Goal: Transaction & Acquisition: Download file/media

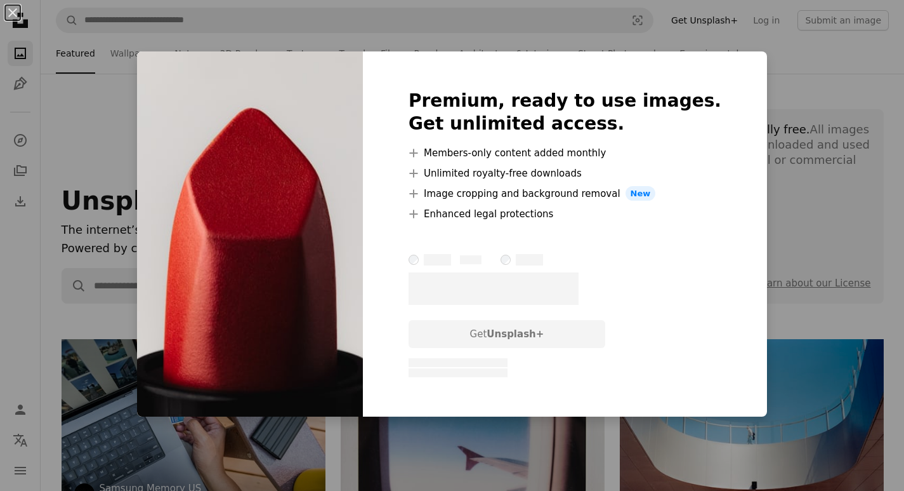
scroll to position [505, 0]
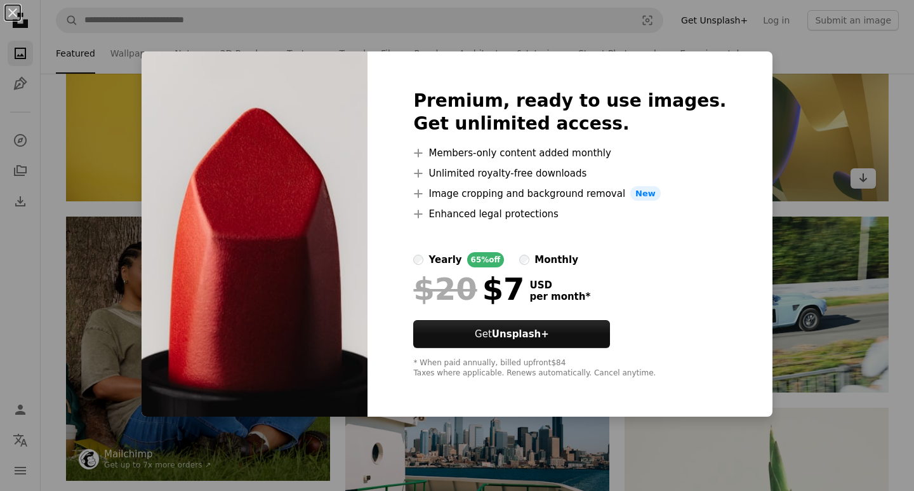
click at [757, 95] on div "An X shape Premium, ready to use images. Get unlimited access. A plus sign Memb…" at bounding box center [457, 245] width 914 height 491
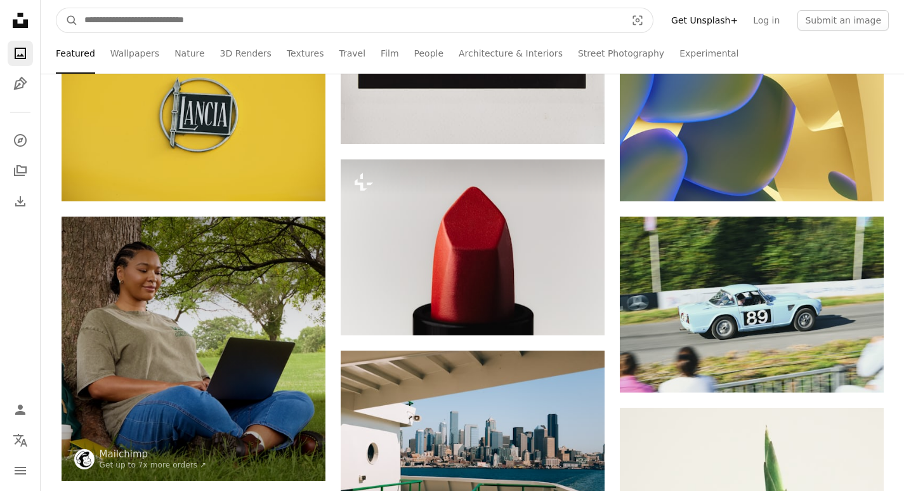
click at [321, 24] on input "Find visuals sitewide" at bounding box center [350, 20] width 545 height 24
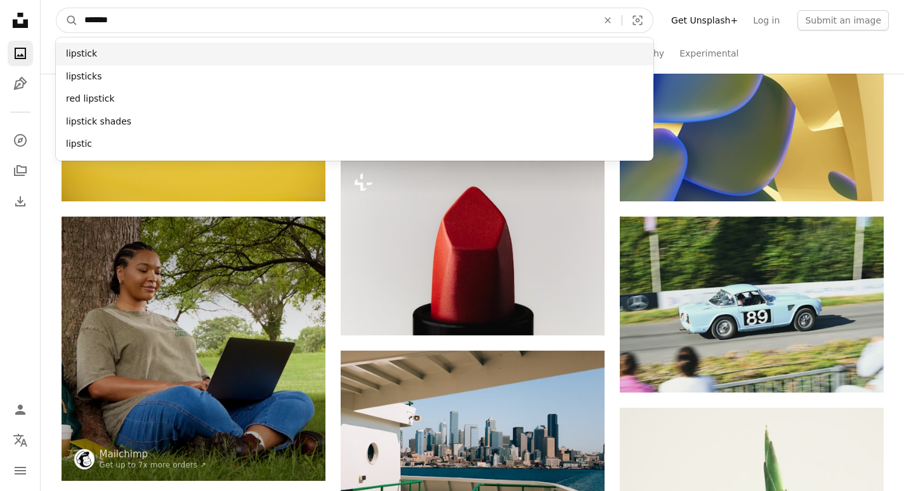
type input "*******"
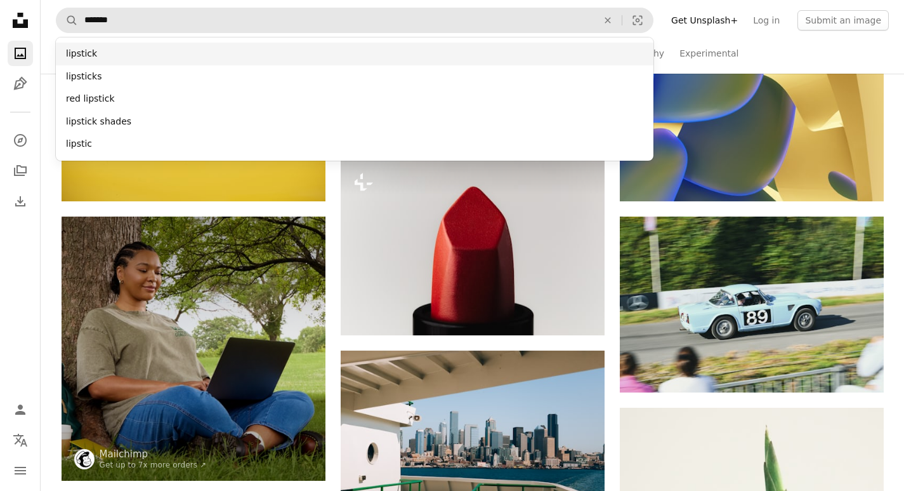
click at [156, 53] on div "lipstick" at bounding box center [355, 54] width 598 height 23
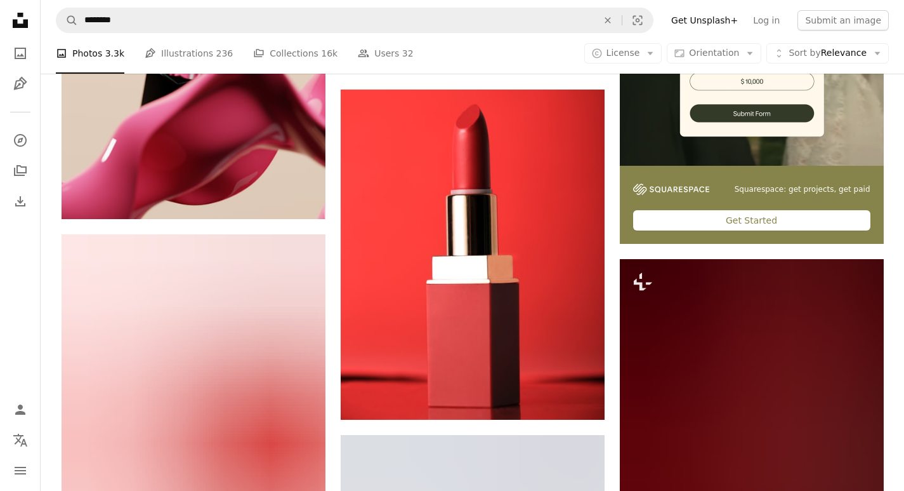
scroll to position [420, 0]
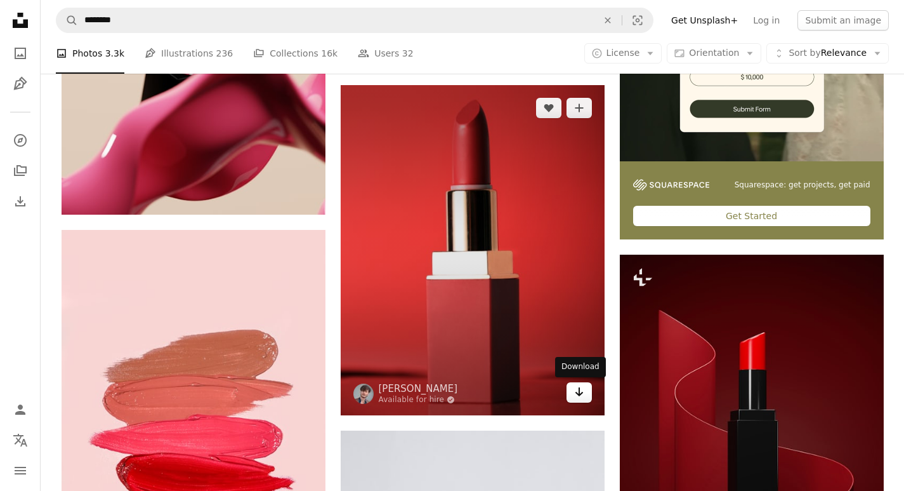
click at [581, 399] on icon "Arrow pointing down" at bounding box center [579, 391] width 10 height 15
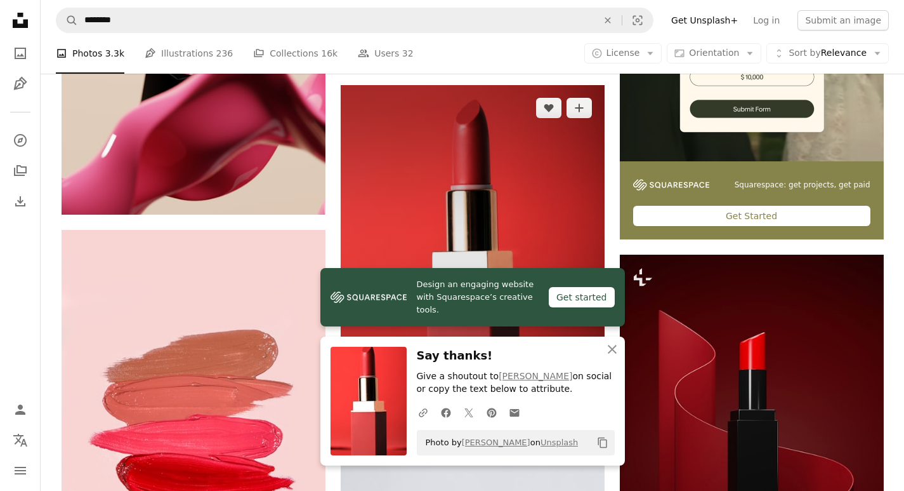
click at [518, 214] on img at bounding box center [473, 250] width 264 height 330
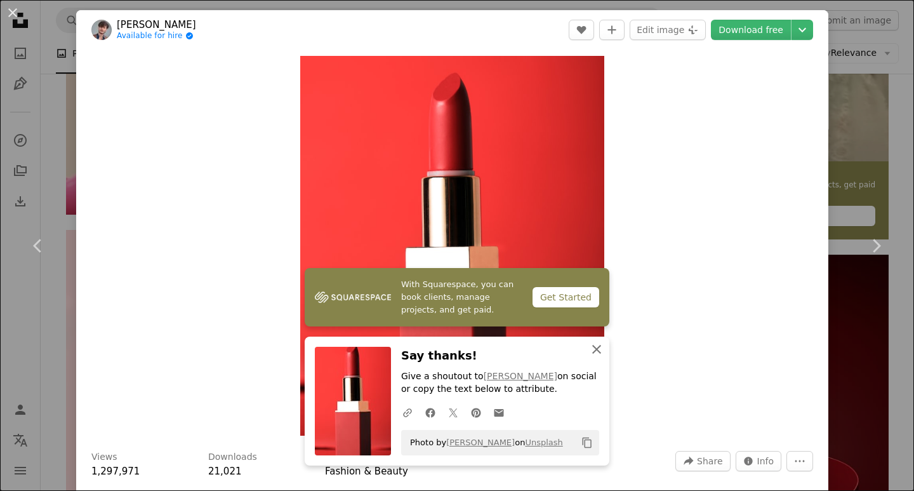
click at [590, 343] on icon "An X shape" at bounding box center [596, 348] width 15 height 15
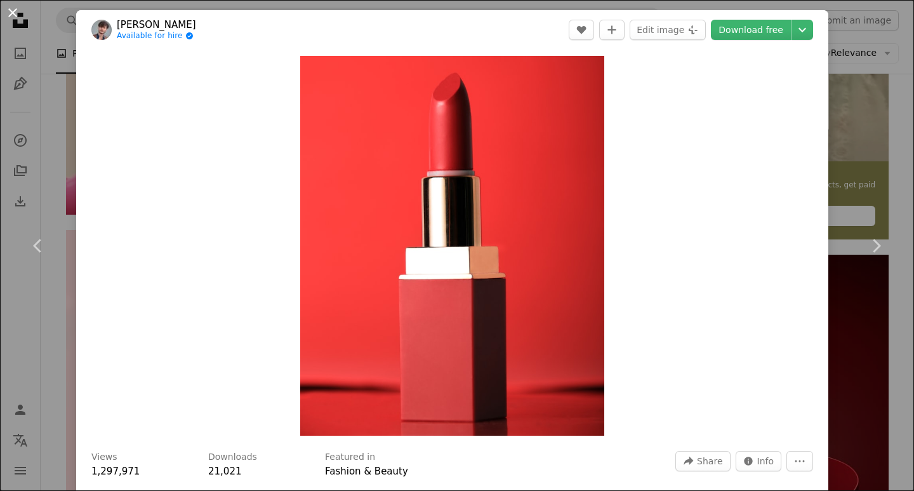
click at [10, 10] on button "An X shape" at bounding box center [12, 12] width 15 height 15
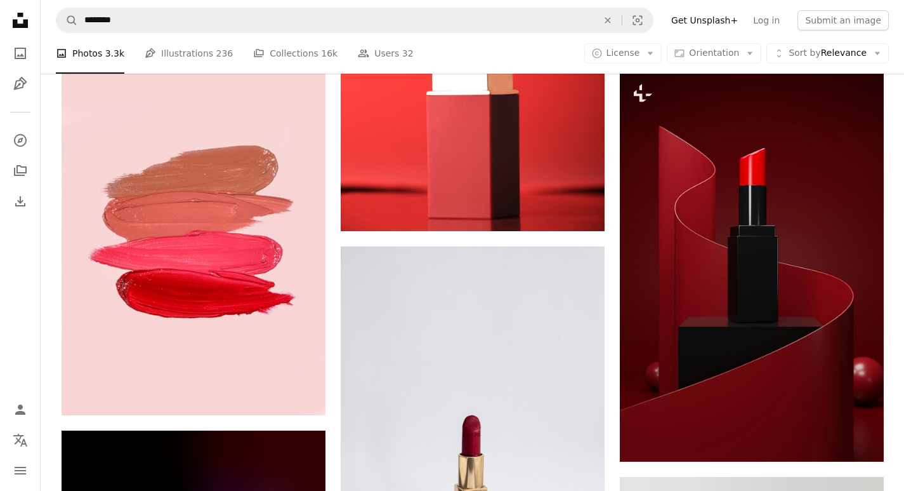
scroll to position [607, 0]
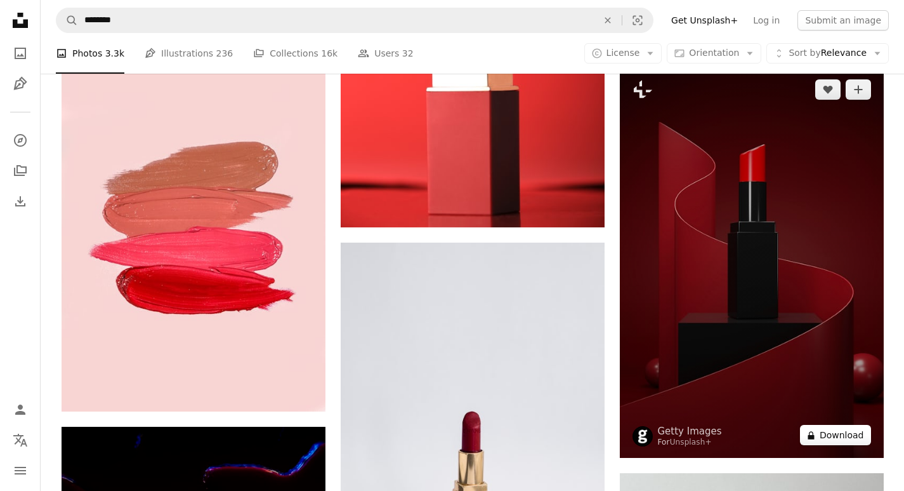
click at [844, 437] on button "A lock Download" at bounding box center [835, 435] width 71 height 20
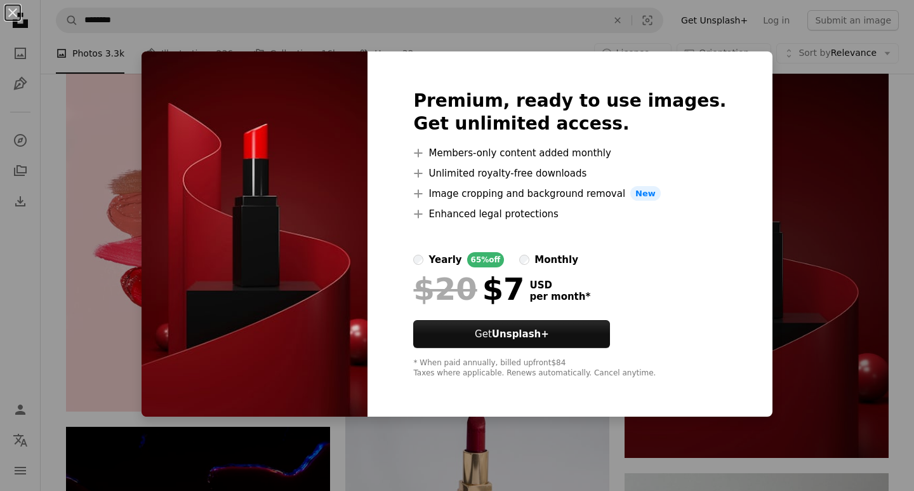
click at [807, 119] on div "An X shape Premium, ready to use images. Get unlimited access. A plus sign Memb…" at bounding box center [457, 245] width 914 height 491
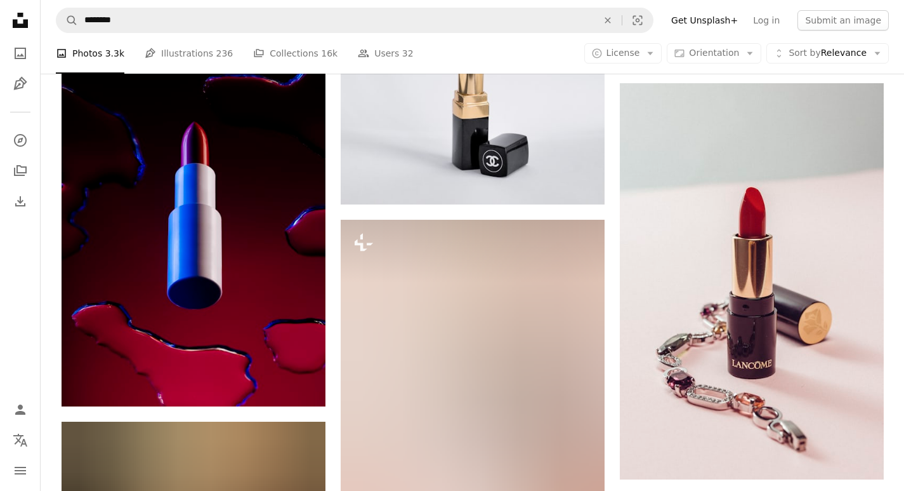
scroll to position [1019, 0]
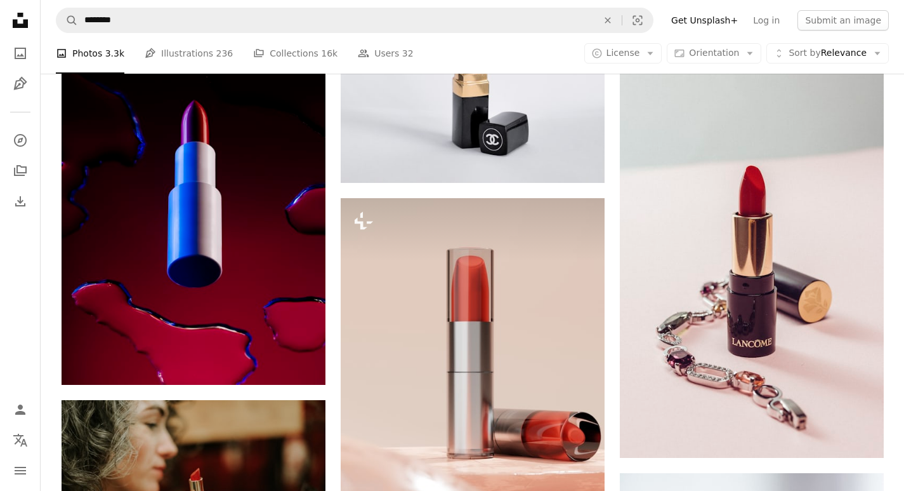
click at [900, 211] on div "Plus sign for Unsplash+ A heart A plus sign [PERSON_NAME] For Unsplash+ A lock …" at bounding box center [473, 459] width 864 height 2323
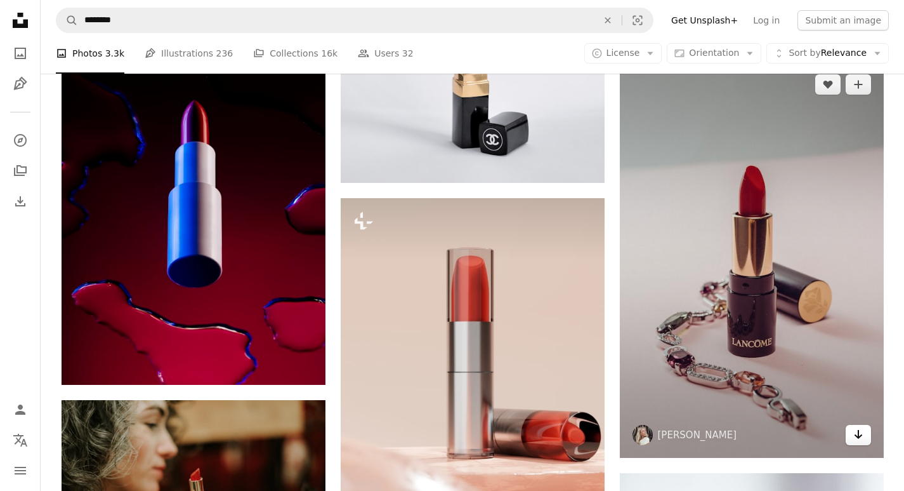
click at [861, 440] on icon "Arrow pointing down" at bounding box center [859, 434] width 10 height 15
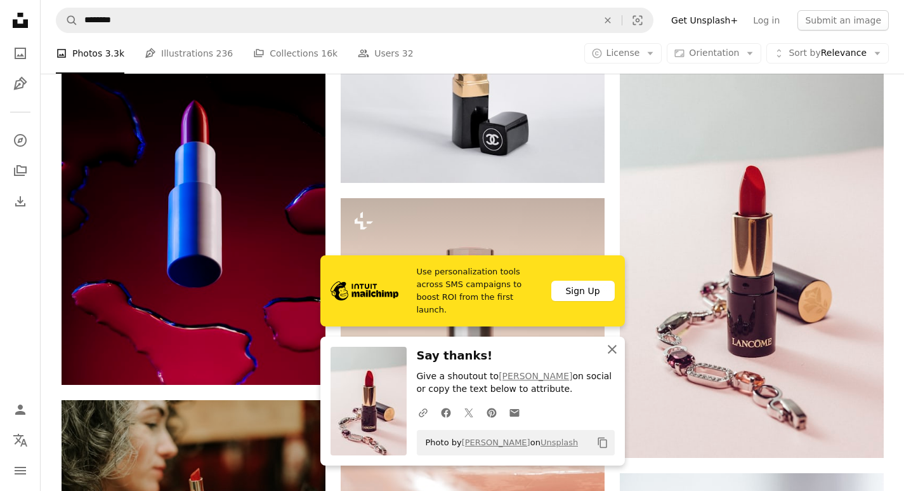
click at [613, 345] on icon "An X shape" at bounding box center [612, 348] width 15 height 15
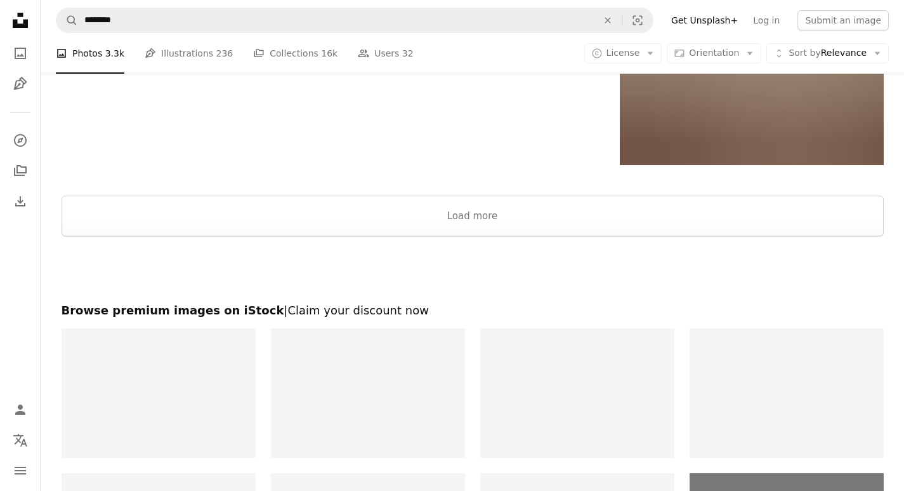
scroll to position [2458, 0]
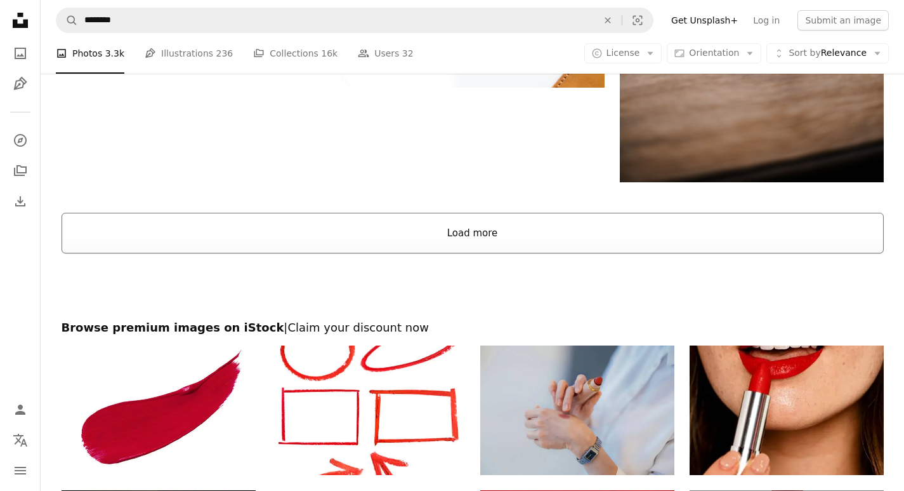
click at [483, 241] on button "Load more" at bounding box center [473, 233] width 823 height 41
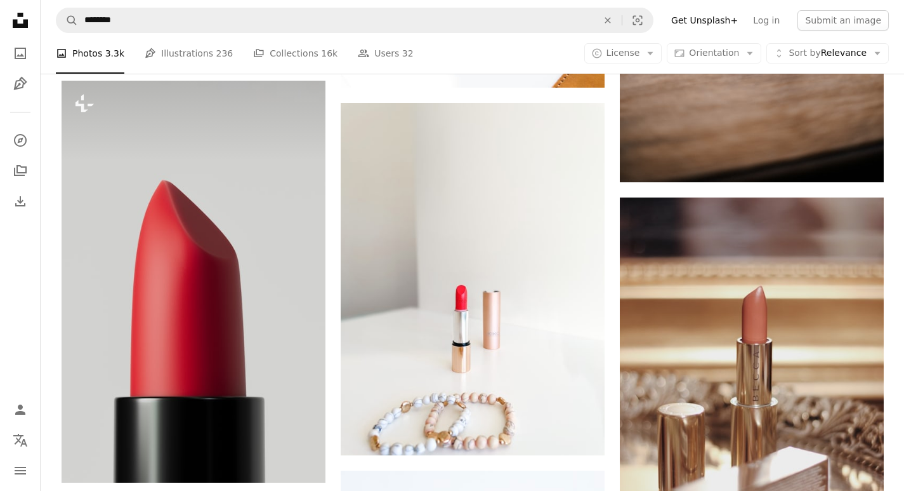
scroll to position [2626, 0]
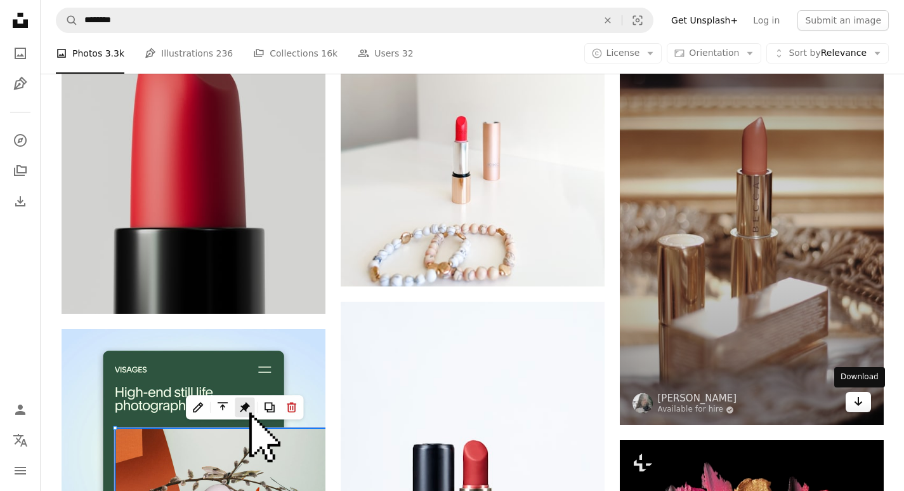
click at [861, 407] on icon "Arrow pointing down" at bounding box center [859, 401] width 10 height 15
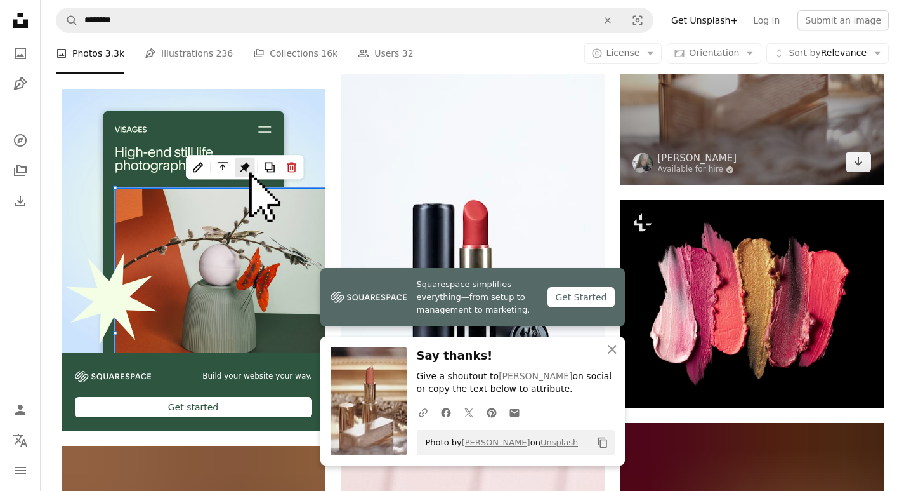
scroll to position [2873, 0]
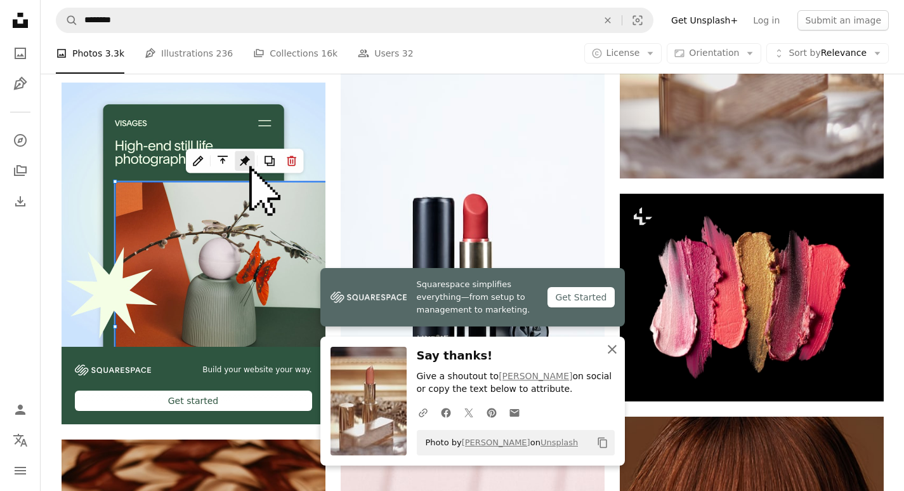
click at [609, 350] on icon "An X shape" at bounding box center [612, 348] width 15 height 15
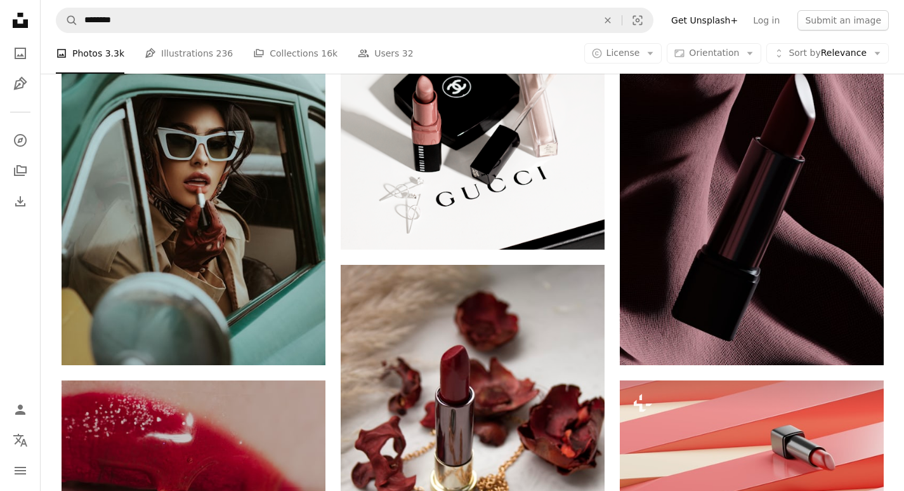
scroll to position [3790, 0]
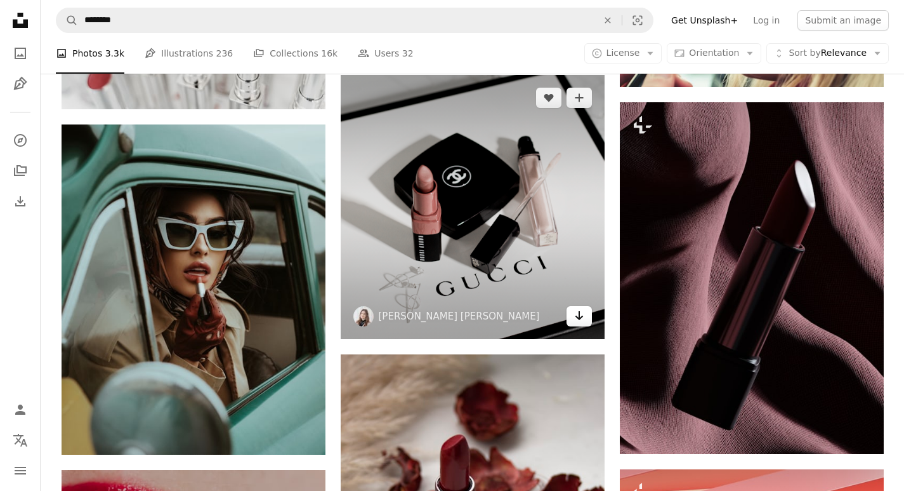
click at [578, 319] on icon "Arrow pointing down" at bounding box center [579, 315] width 10 height 15
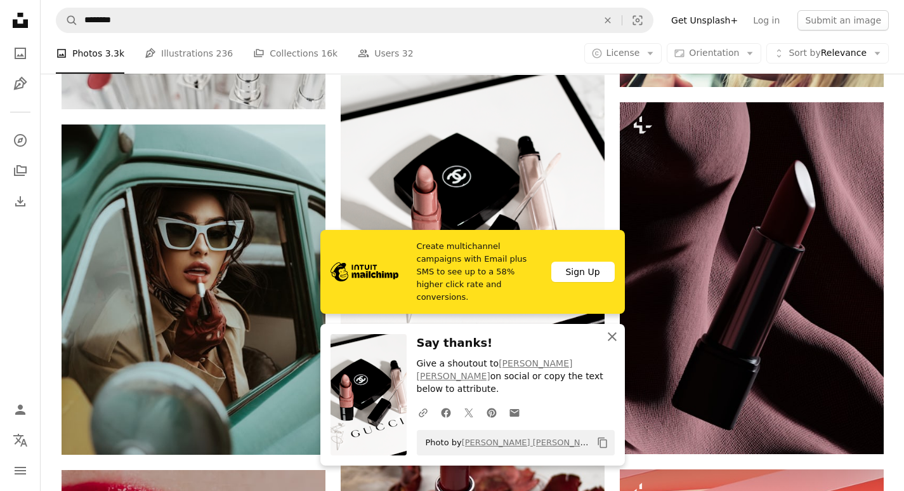
click at [611, 342] on icon "An X shape" at bounding box center [612, 336] width 15 height 15
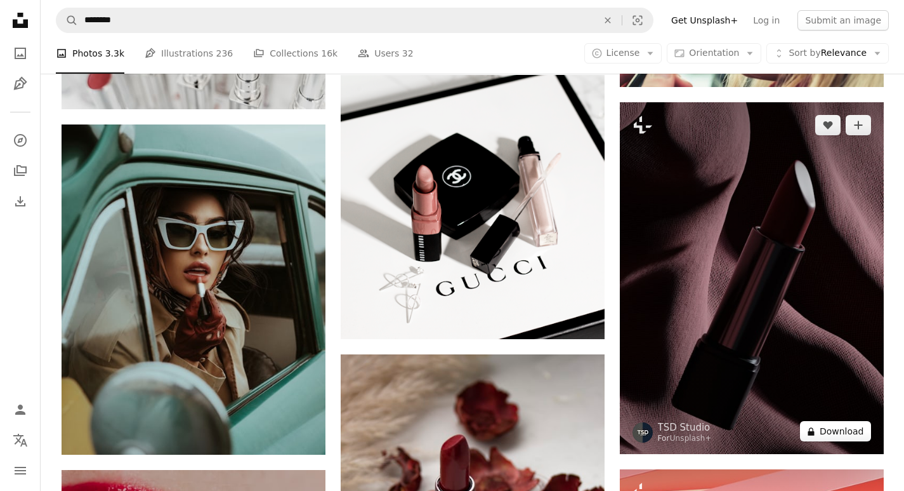
click at [838, 434] on button "A lock Download" at bounding box center [835, 431] width 71 height 20
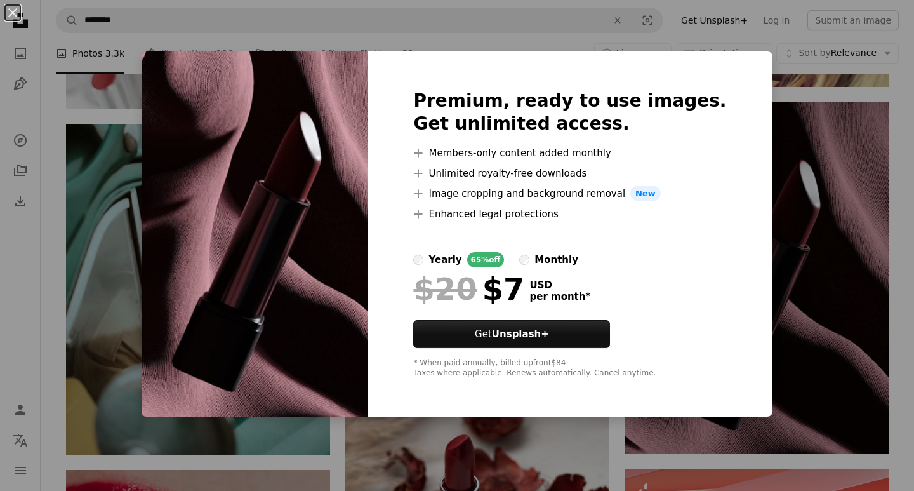
click at [840, 241] on div "An X shape Premium, ready to use images. Get unlimited access. A plus sign Memb…" at bounding box center [457, 245] width 914 height 491
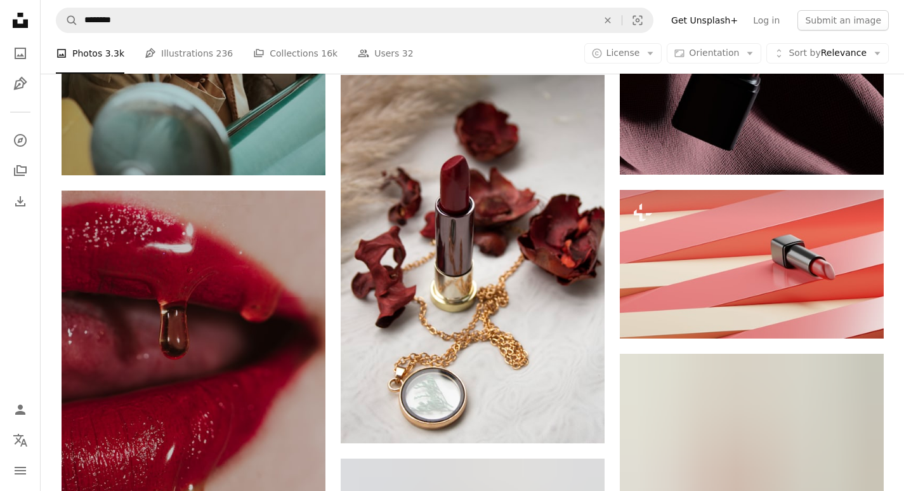
scroll to position [4089, 0]
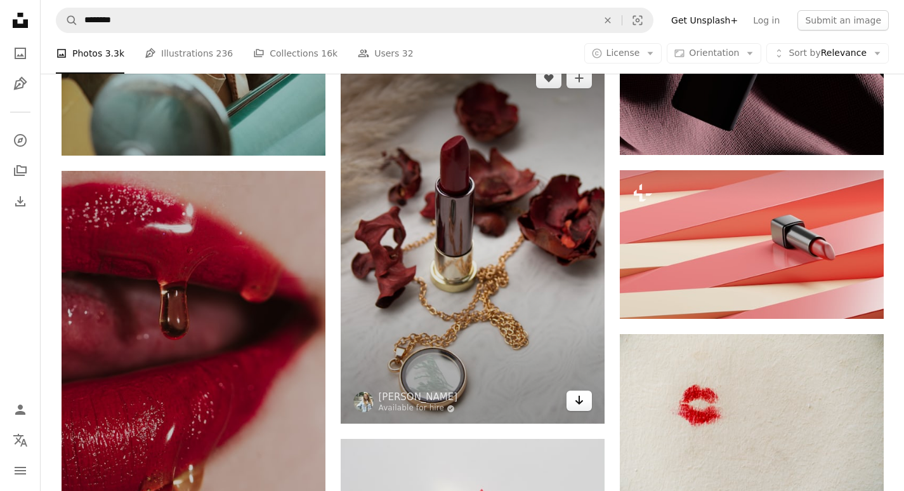
click at [583, 406] on icon "Arrow pointing down" at bounding box center [579, 399] width 10 height 15
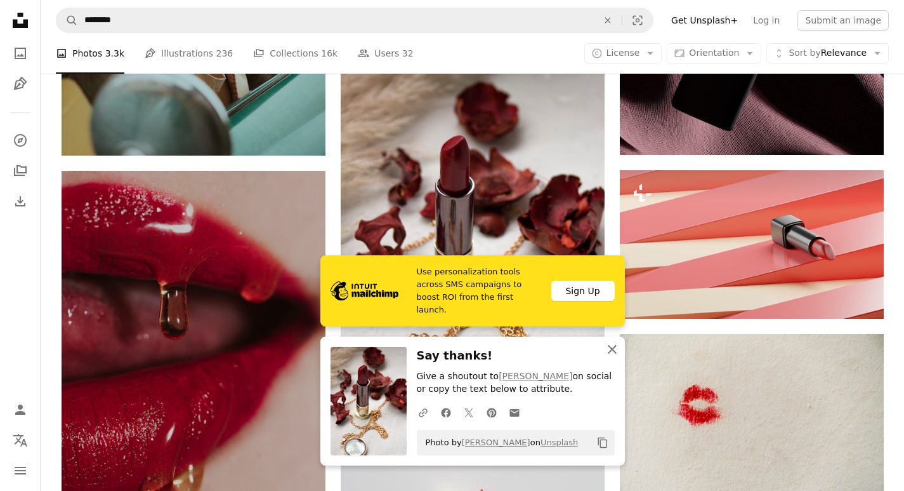
click at [611, 346] on icon "An X shape" at bounding box center [612, 348] width 15 height 15
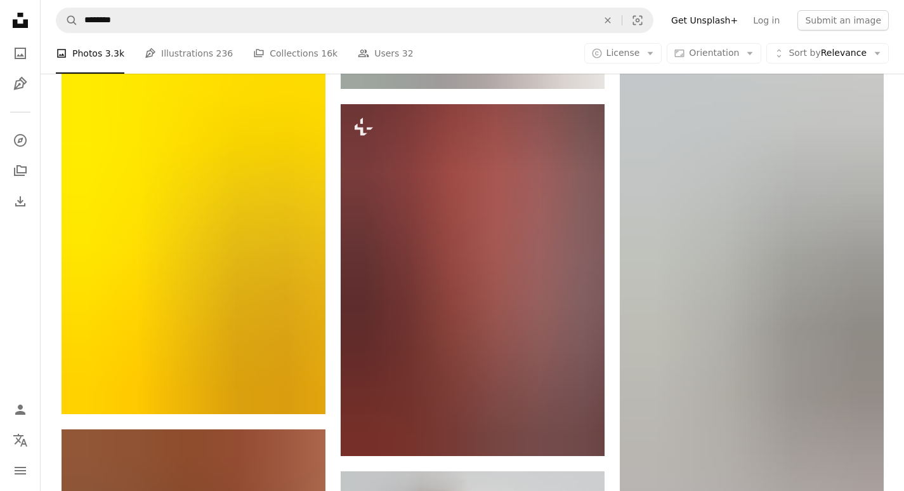
scroll to position [5497, 0]
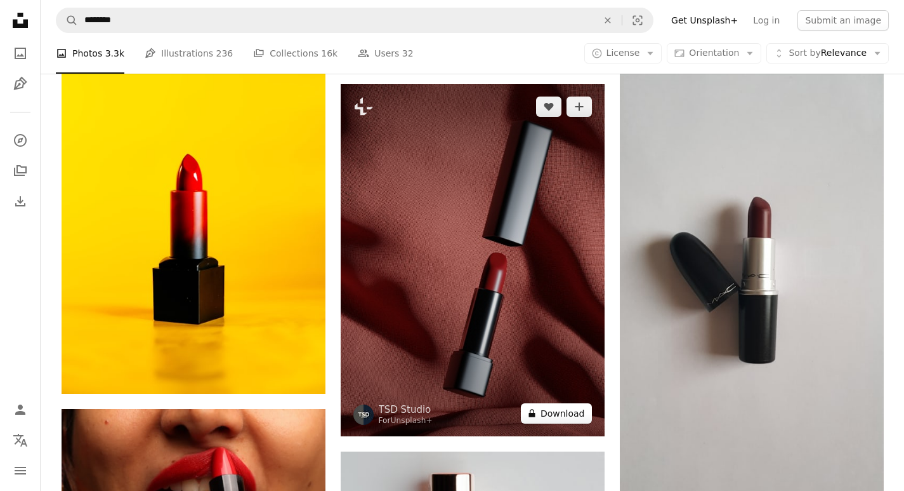
click at [577, 420] on button "A lock Download" at bounding box center [556, 413] width 71 height 20
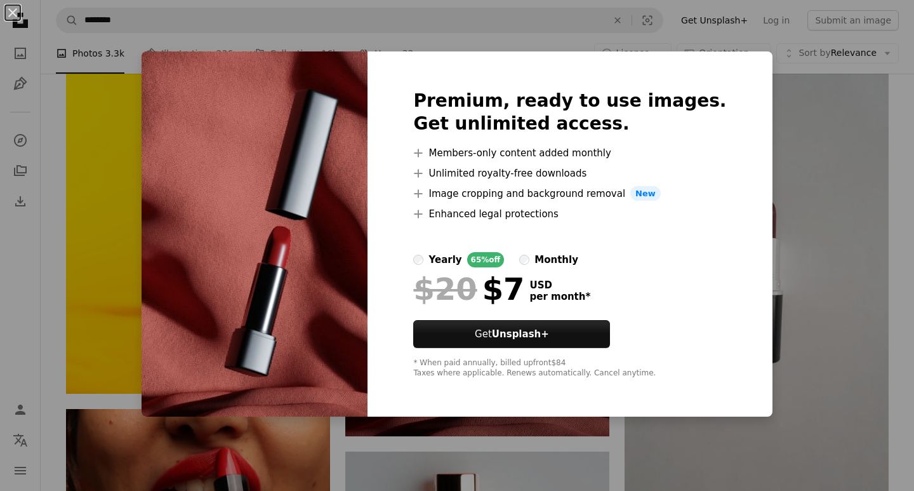
click at [788, 265] on div "An X shape Premium, ready to use images. Get unlimited access. A plus sign Memb…" at bounding box center [457, 245] width 914 height 491
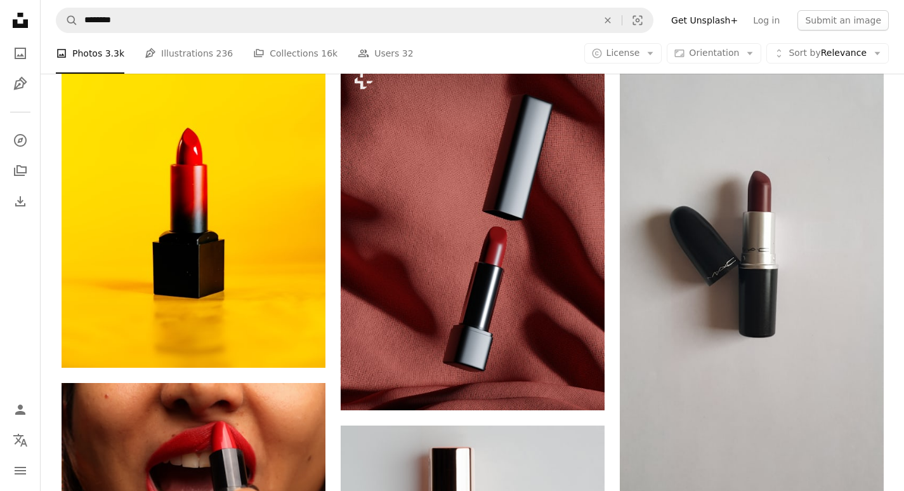
scroll to position [5497, 0]
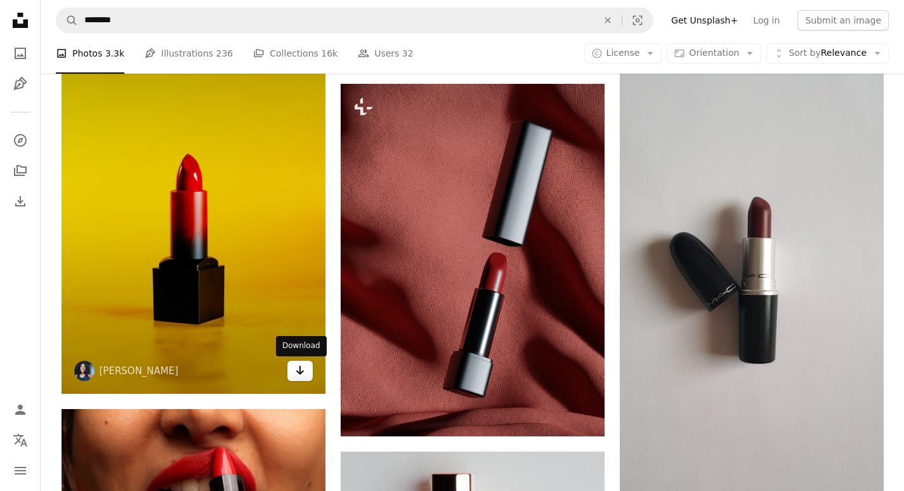
click at [303, 378] on icon "Arrow pointing down" at bounding box center [300, 369] width 10 height 15
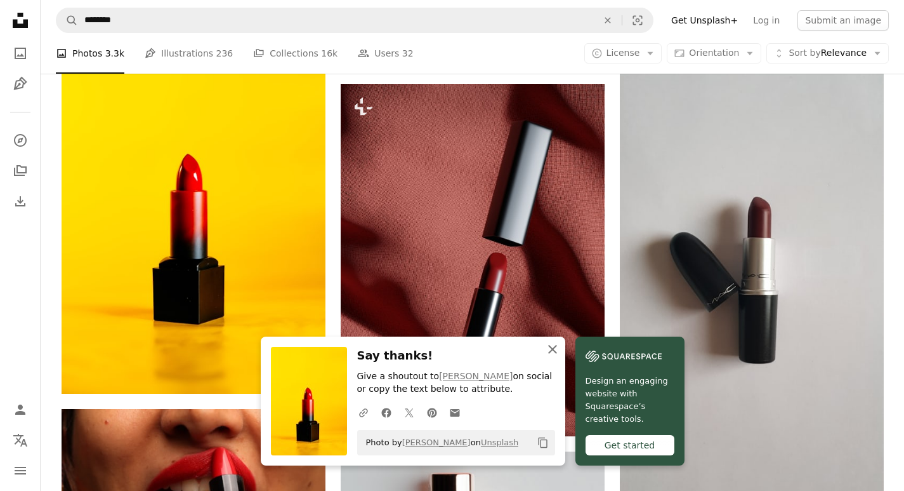
click at [554, 353] on icon "An X shape" at bounding box center [552, 348] width 15 height 15
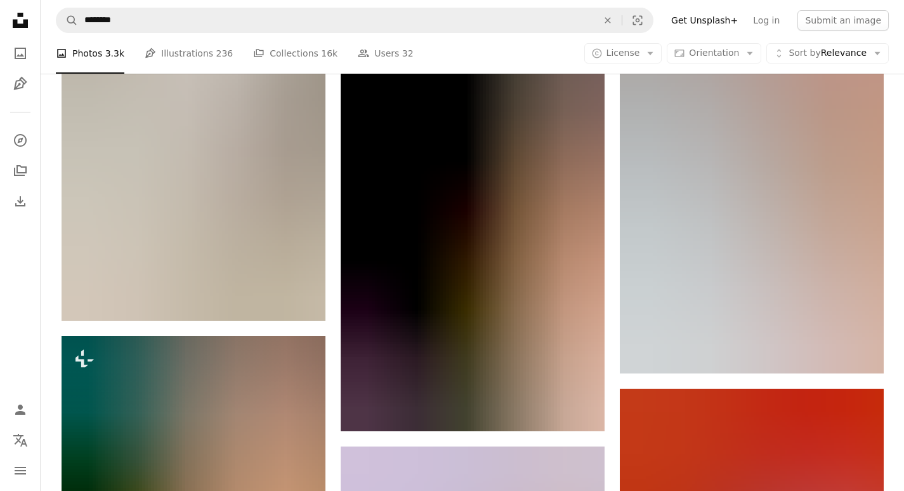
scroll to position [7315, 0]
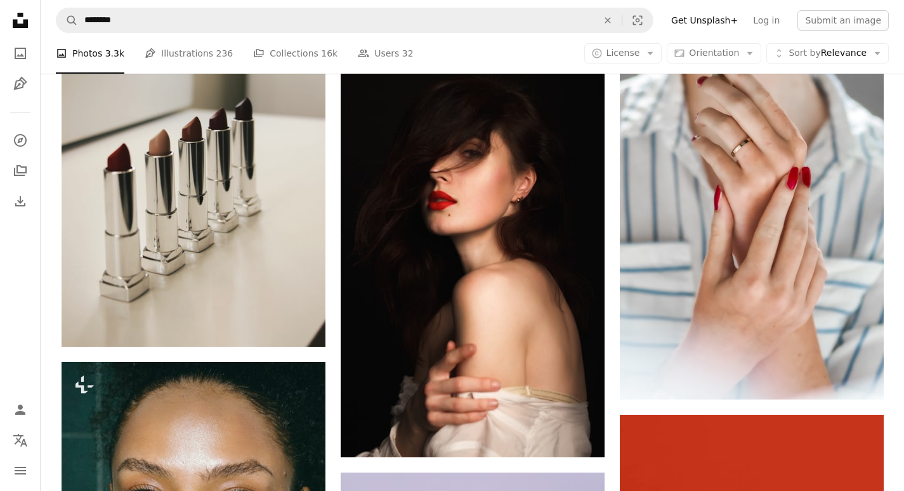
drag, startPoint x: 891, startPoint y: 370, endPoint x: 887, endPoint y: 391, distance: 21.3
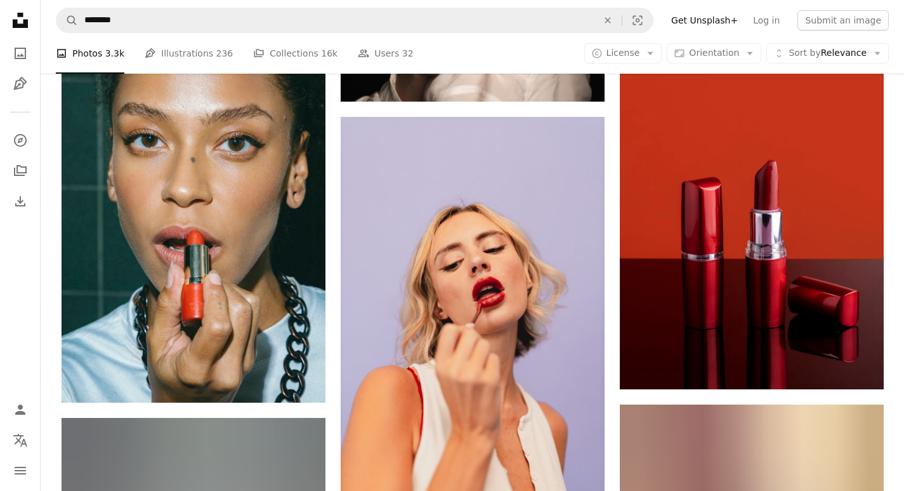
scroll to position [7710, 0]
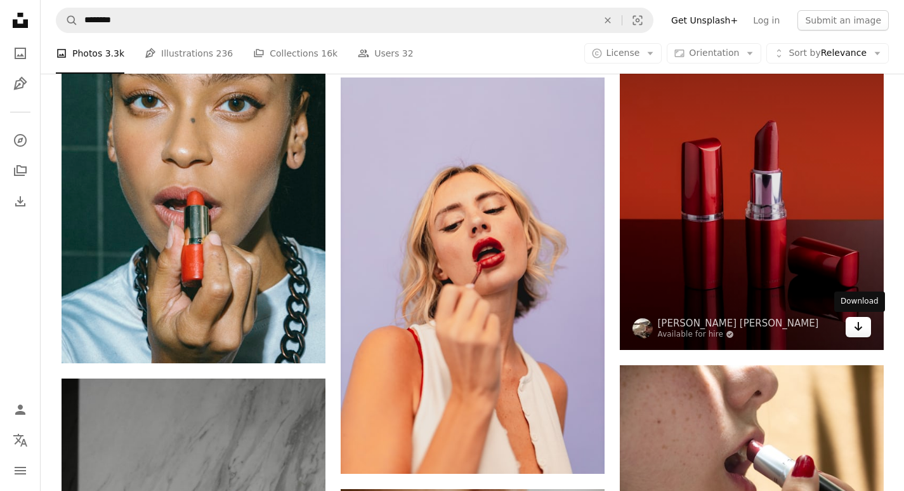
click at [856, 335] on link "Arrow pointing down" at bounding box center [858, 327] width 25 height 20
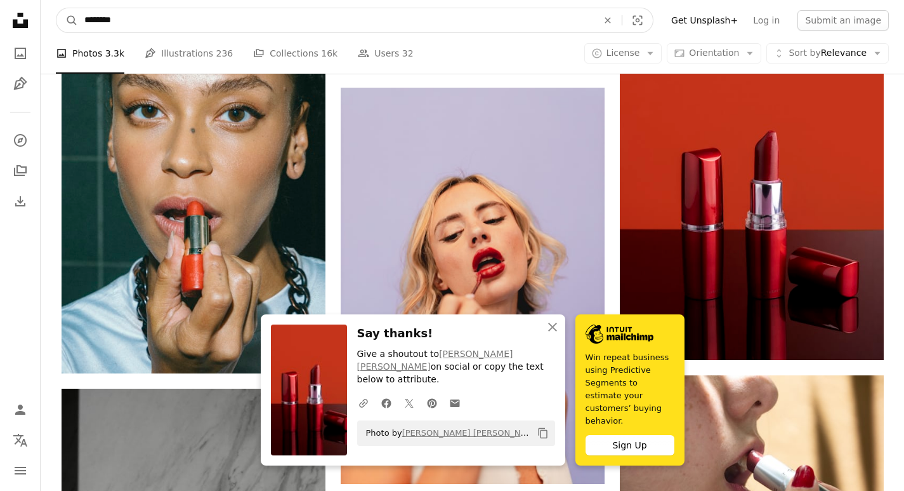
drag, startPoint x: 132, startPoint y: 23, endPoint x: 48, endPoint y: 11, distance: 84.7
click at [48, 11] on nav "A magnifying glass ******** An X shape Visual search Filters Get Unsplash+ Log …" at bounding box center [473, 20] width 864 height 41
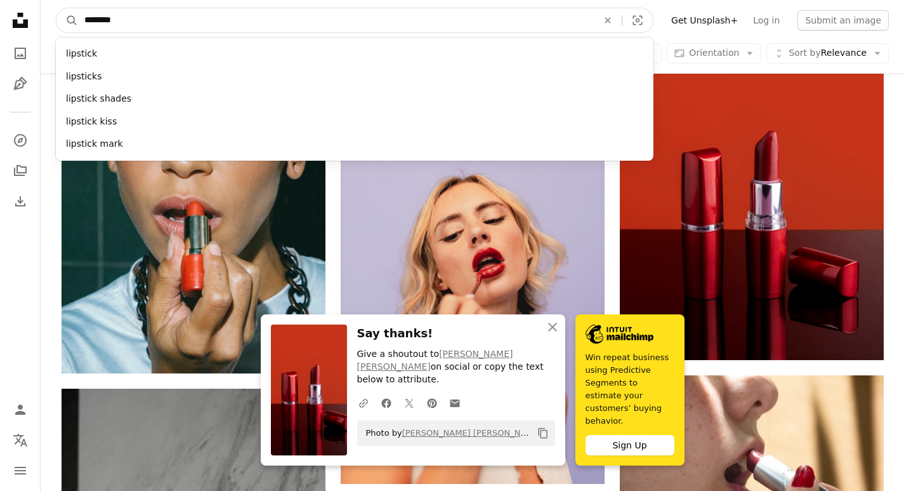
scroll to position [7694, 0]
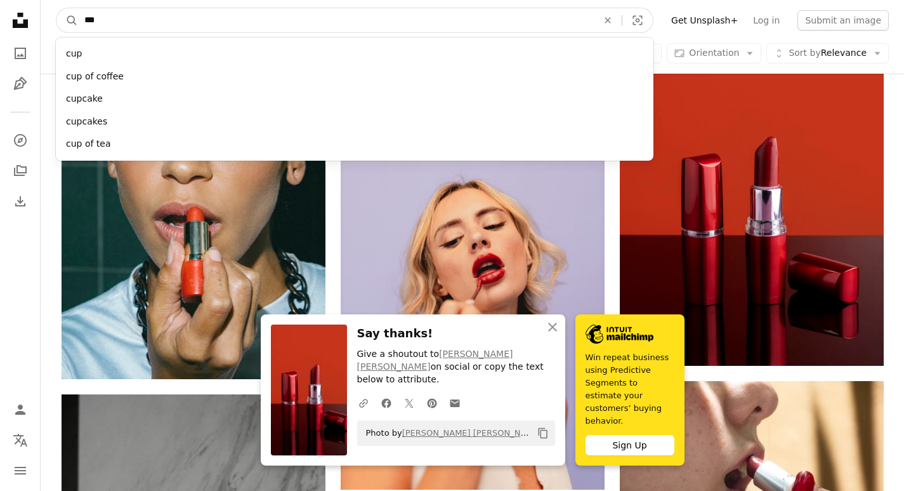
type input "***"
click at [56, 8] on button "A magnifying glass" at bounding box center [67, 20] width 22 height 24
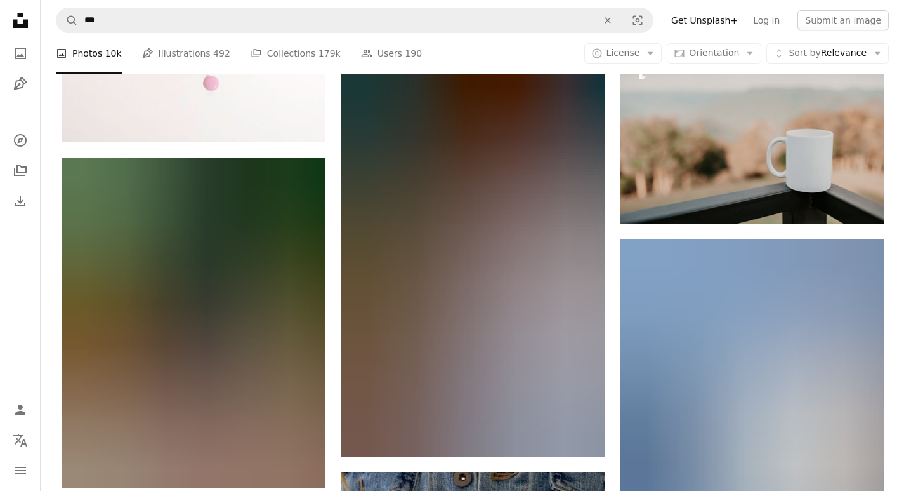
scroll to position [2493, 0]
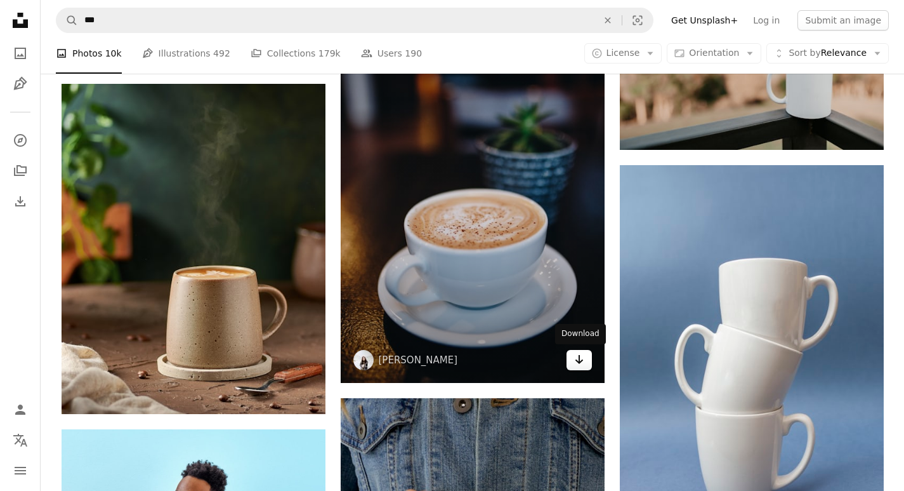
click at [580, 362] on icon "Download" at bounding box center [579, 359] width 8 height 9
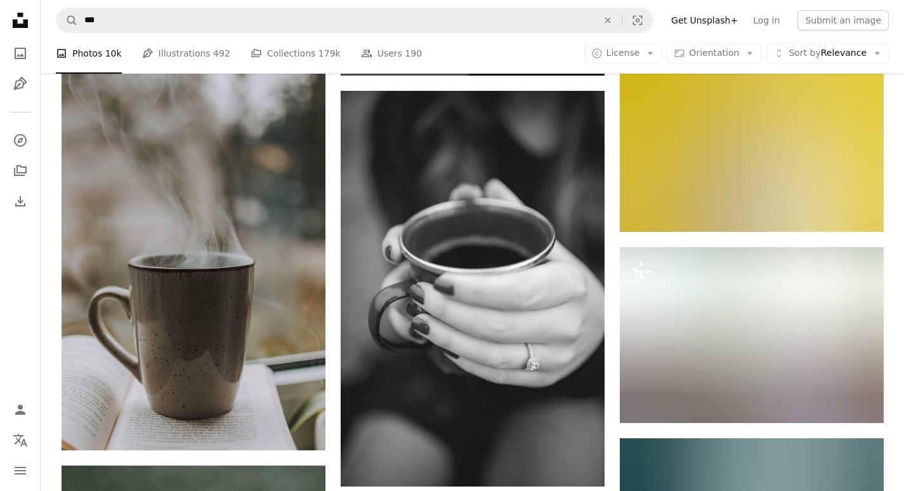
scroll to position [9493, 0]
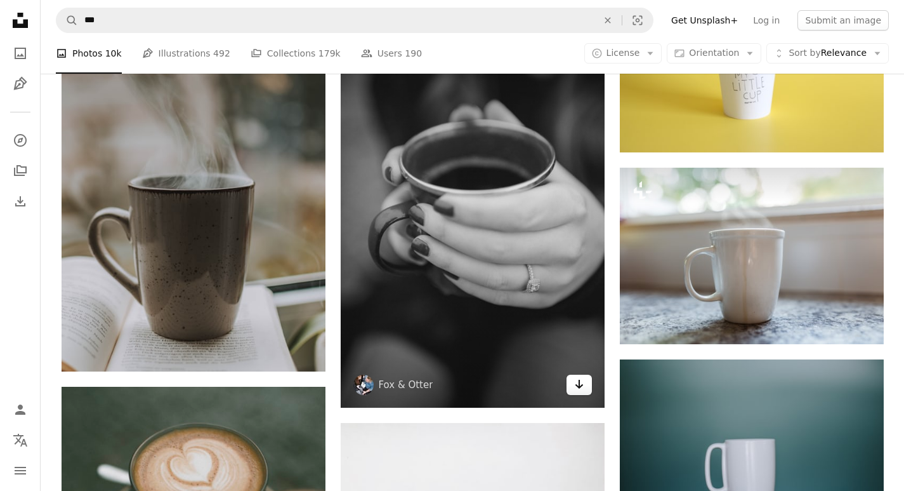
click at [575, 386] on icon "Arrow pointing down" at bounding box center [579, 383] width 10 height 15
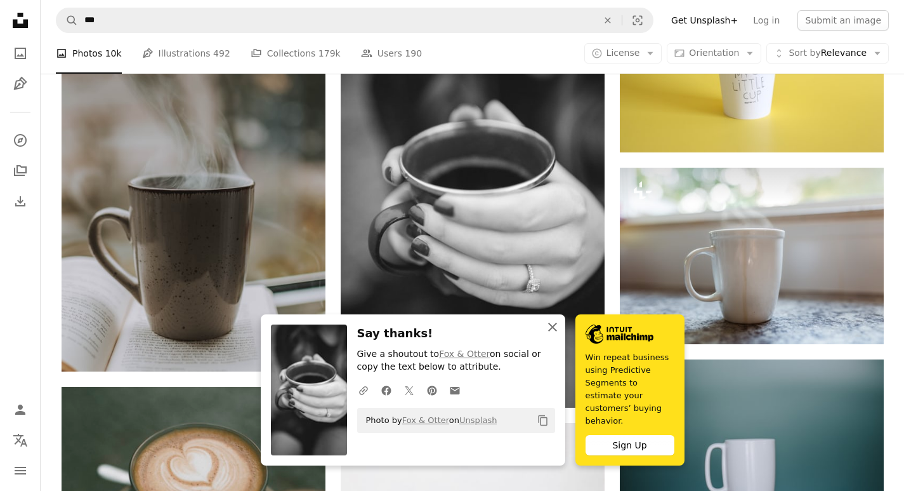
click at [553, 334] on icon "An X shape" at bounding box center [552, 326] width 15 height 15
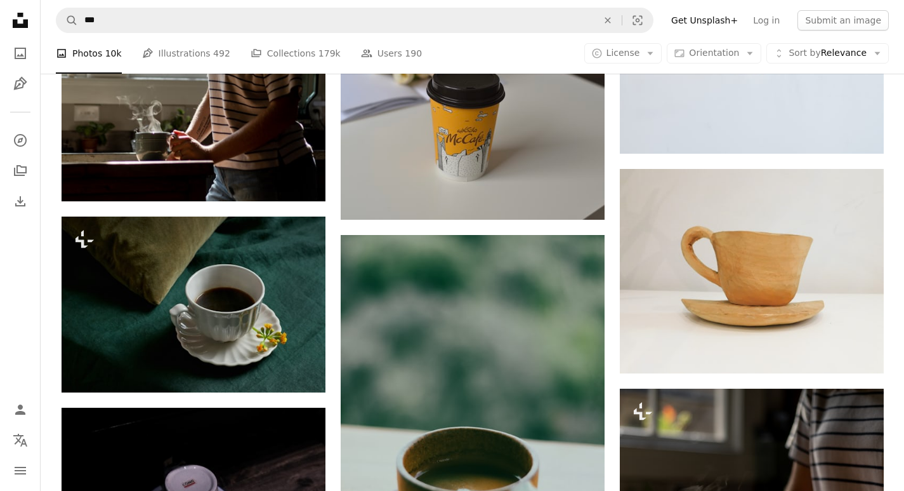
scroll to position [18286, 0]
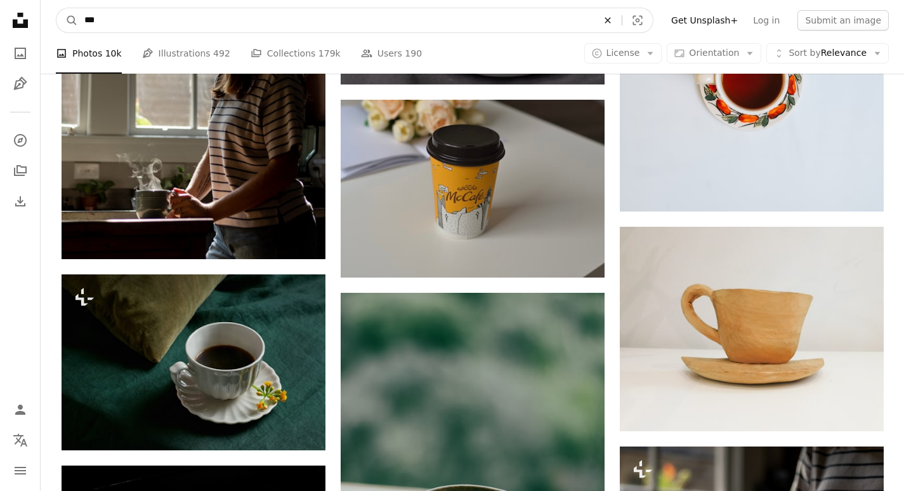
click at [620, 19] on icon "An X shape" at bounding box center [608, 20] width 28 height 10
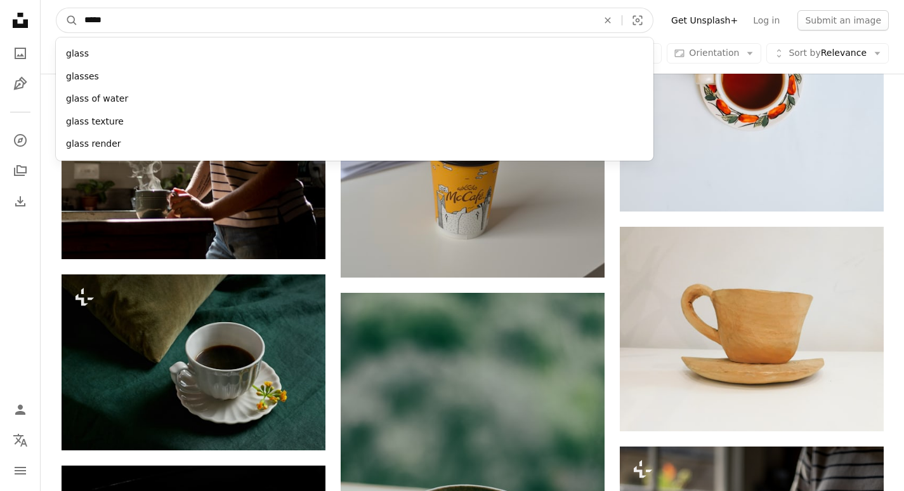
type input "*****"
click at [56, 8] on button "A magnifying glass" at bounding box center [67, 20] width 22 height 24
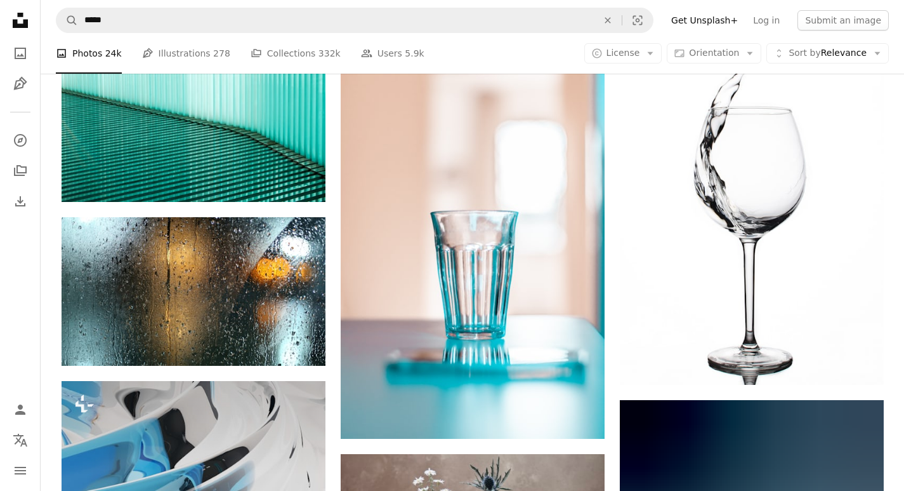
scroll to position [2325, 0]
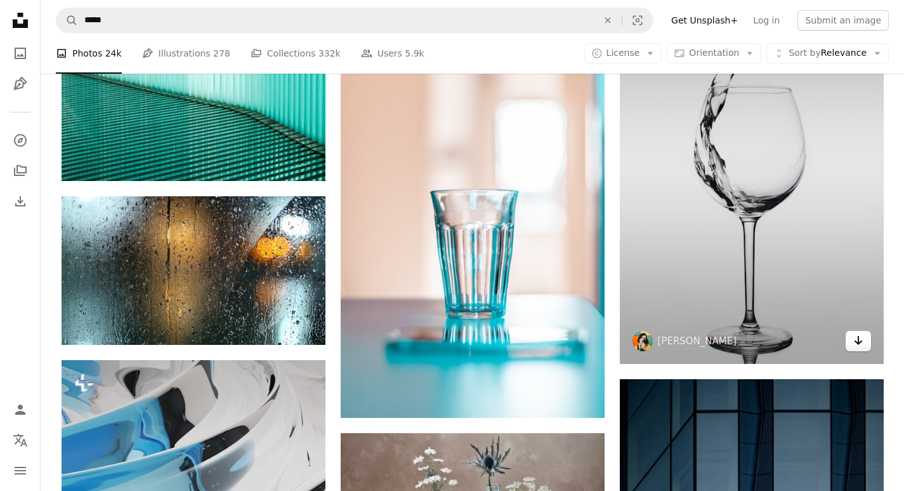
click at [858, 342] on icon "Download" at bounding box center [858, 340] width 8 height 9
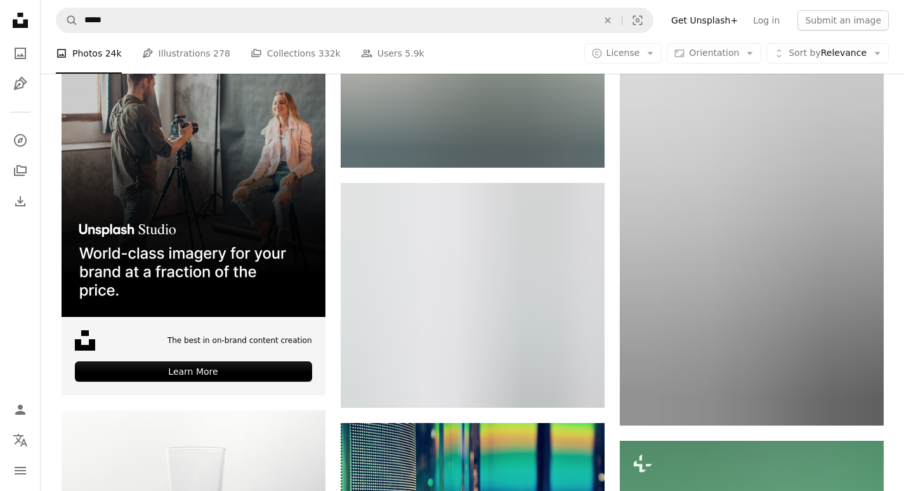
scroll to position [3130, 0]
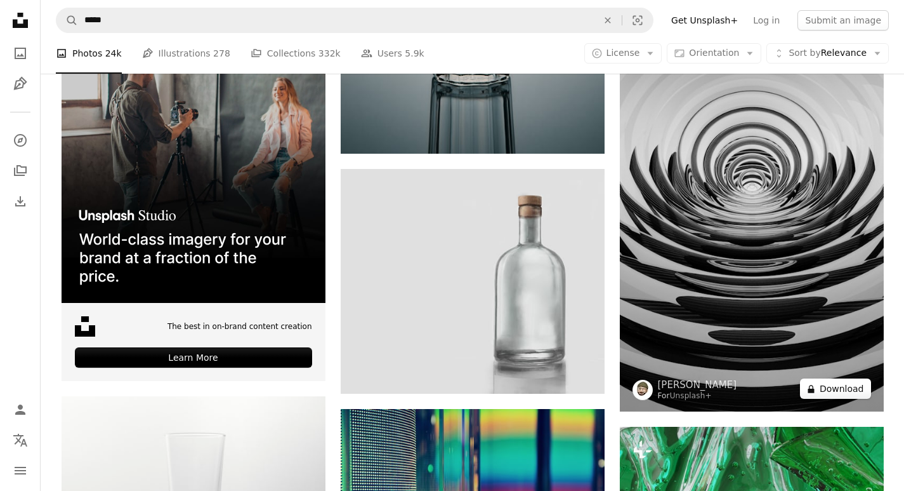
click at [847, 392] on button "A lock Download" at bounding box center [835, 388] width 71 height 20
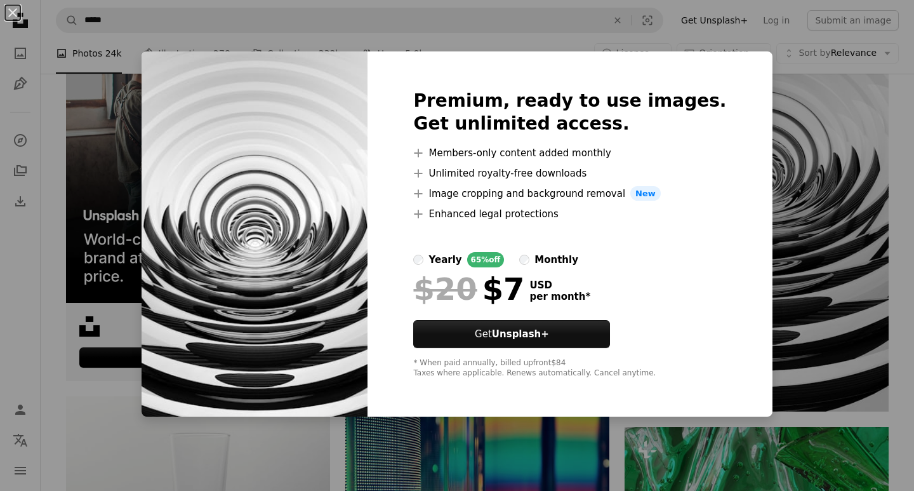
drag, startPoint x: 756, startPoint y: 173, endPoint x: 781, endPoint y: 197, distance: 34.6
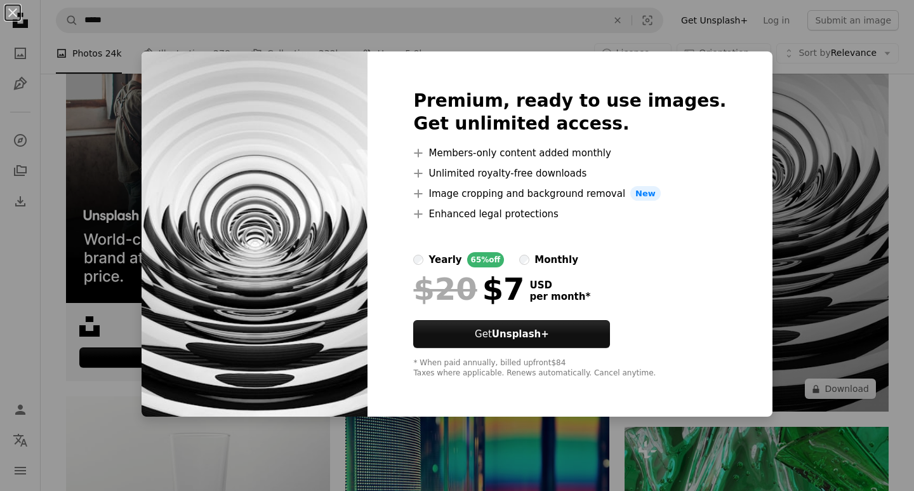
click at [757, 175] on div "An X shape Premium, ready to use images. Get unlimited access. A plus sign Memb…" at bounding box center [457, 245] width 914 height 491
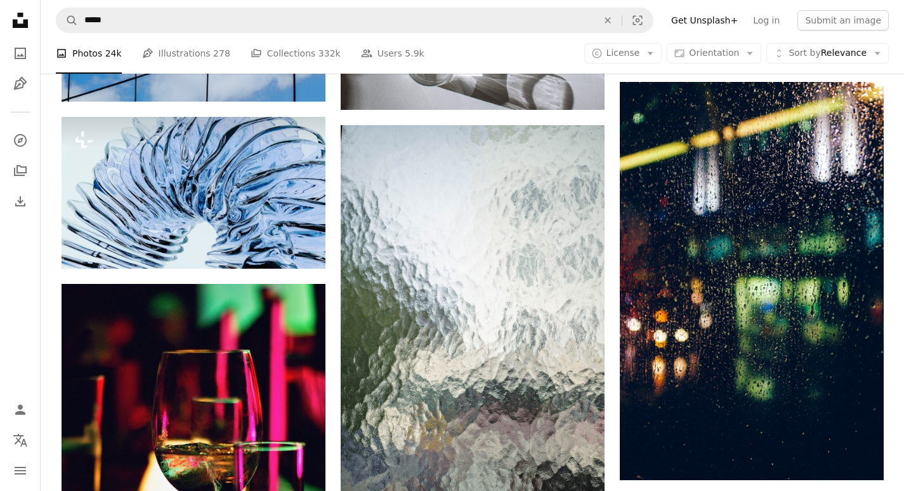
scroll to position [4549, 0]
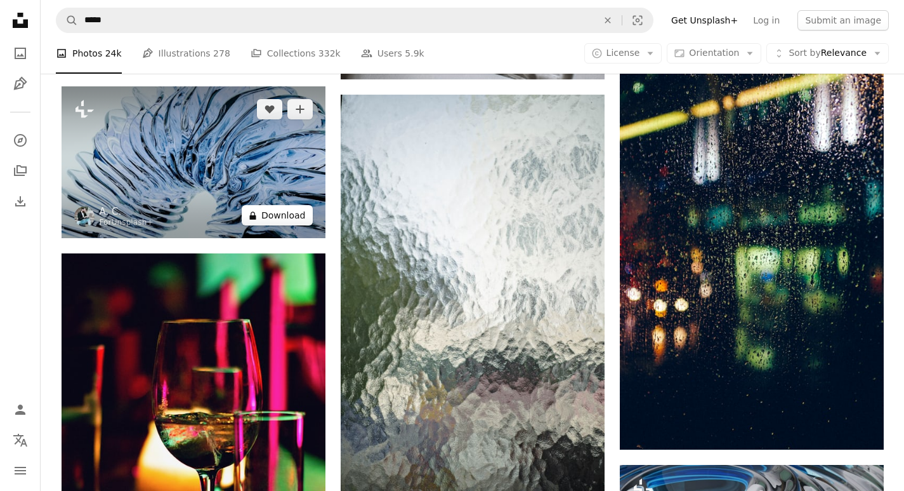
click at [290, 223] on button "A lock Download" at bounding box center [277, 215] width 71 height 20
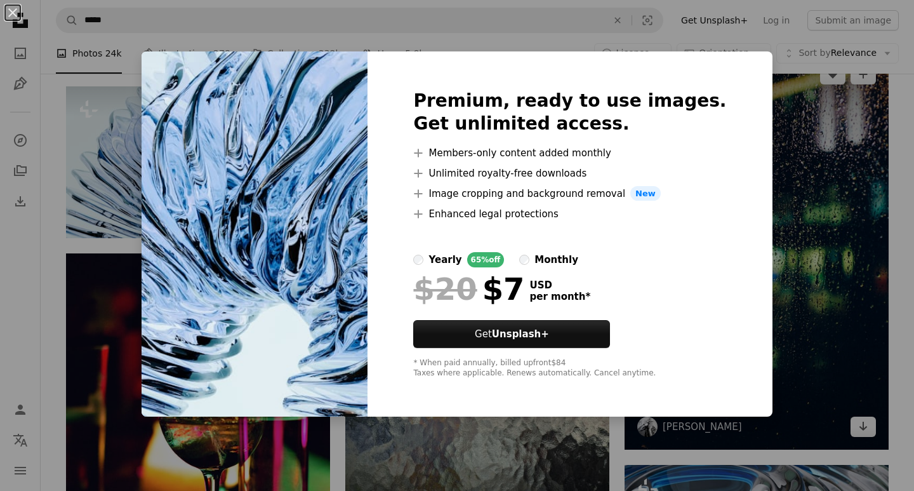
drag, startPoint x: 772, startPoint y: 170, endPoint x: 779, endPoint y: 204, distance: 34.2
click at [772, 171] on div "An X shape Premium, ready to use images. Get unlimited access. A plus sign Memb…" at bounding box center [457, 245] width 914 height 491
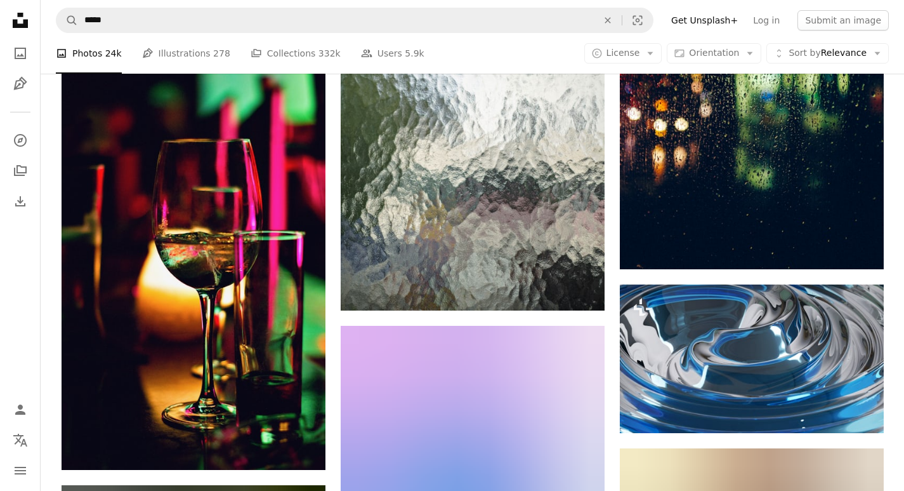
scroll to position [4749, 0]
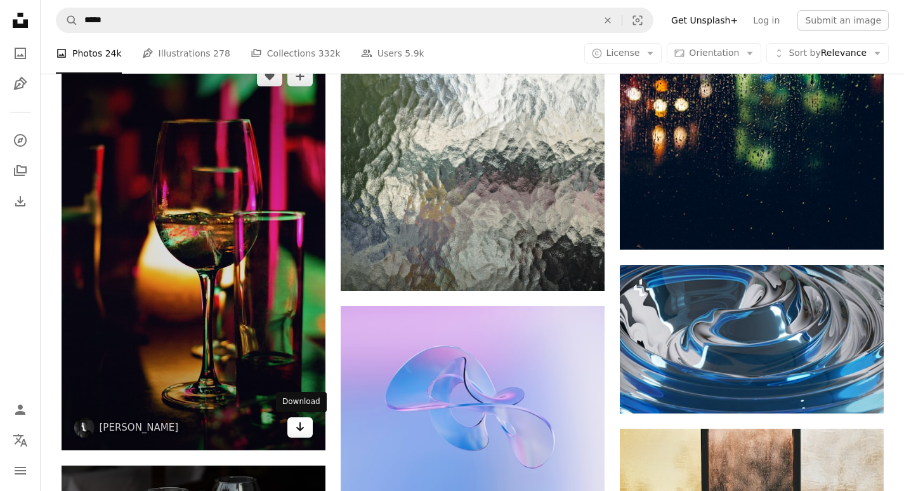
click at [298, 429] on icon "Arrow pointing down" at bounding box center [300, 426] width 10 height 15
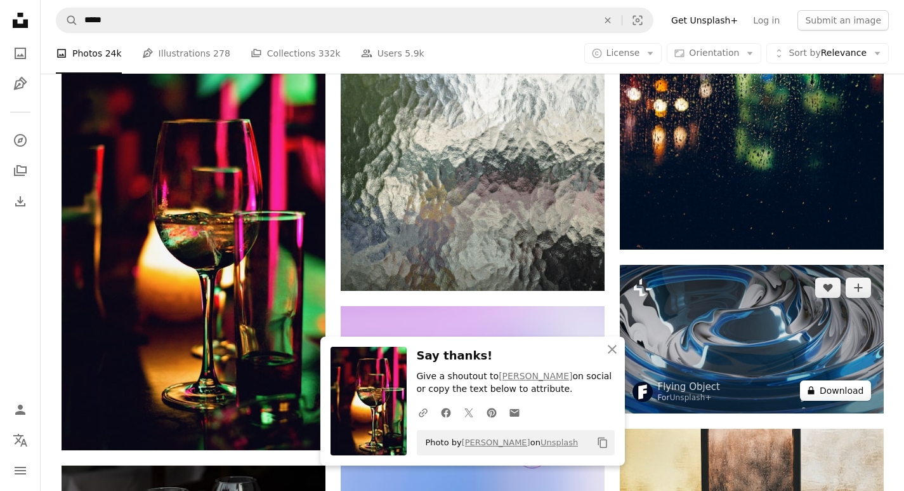
click at [854, 394] on button "A lock Download" at bounding box center [835, 390] width 71 height 20
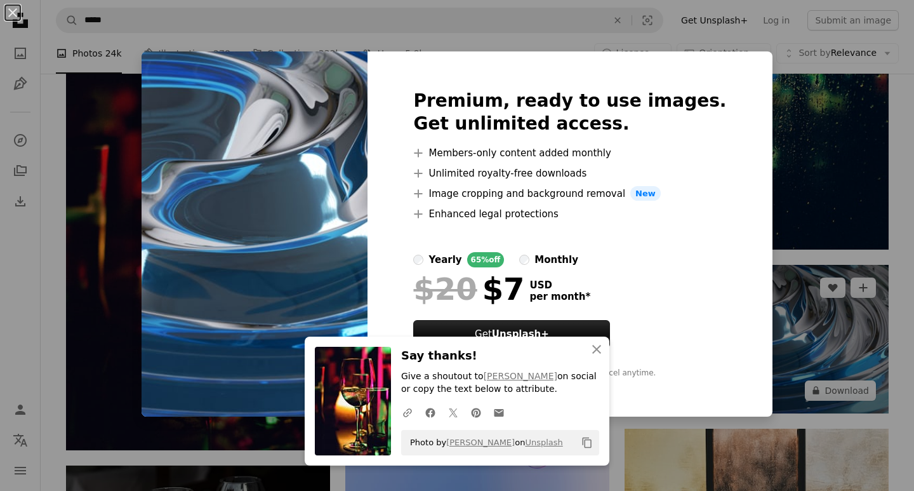
click at [856, 343] on div "An X shape Premium, ready to use images. Get unlimited access. A plus sign Memb…" at bounding box center [457, 245] width 914 height 491
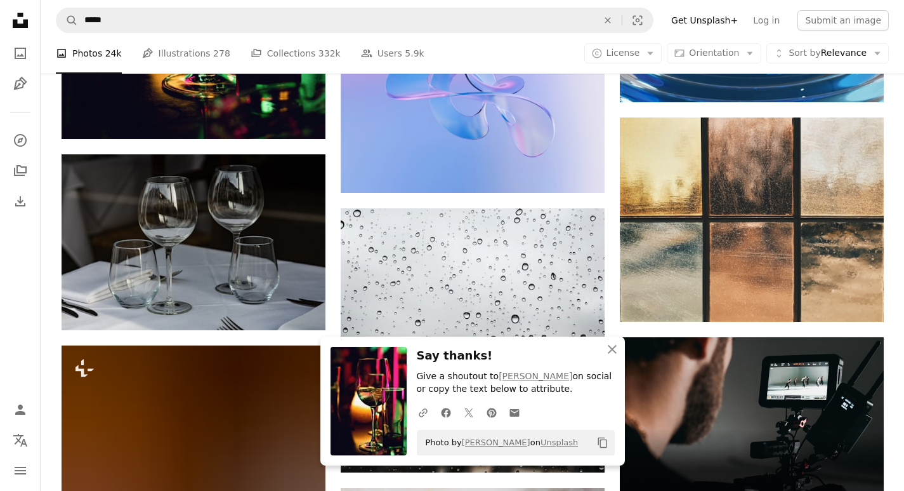
scroll to position [5120, 0]
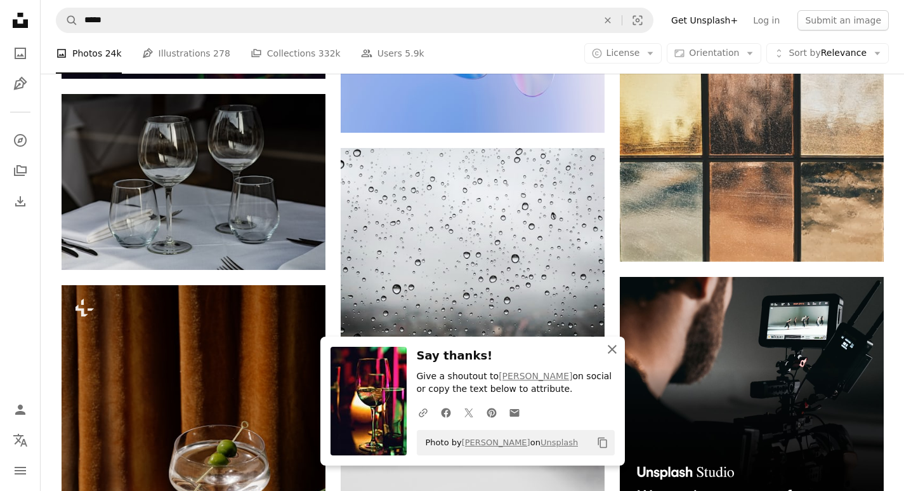
click at [611, 347] on icon "An X shape" at bounding box center [612, 348] width 15 height 15
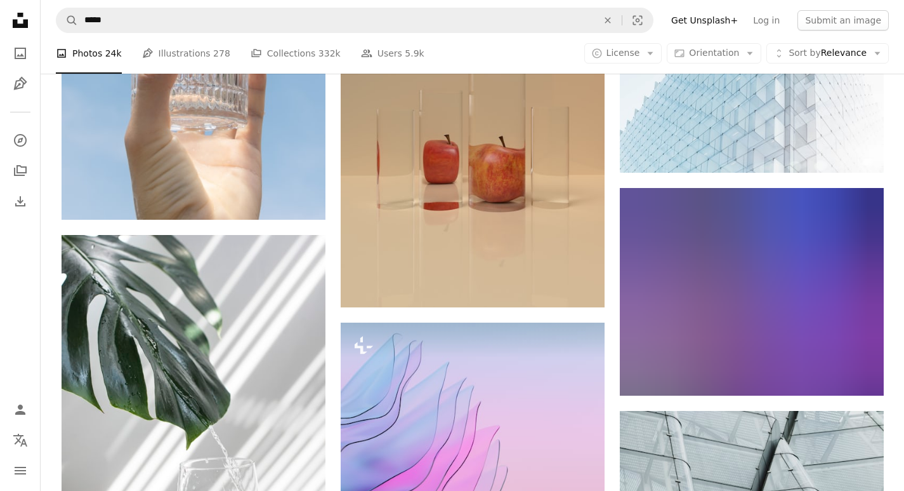
scroll to position [6016, 0]
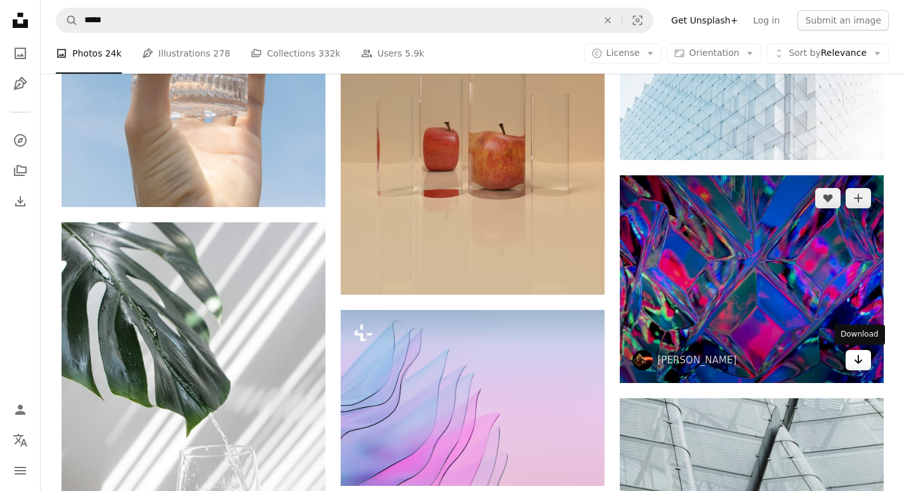
click at [859, 362] on icon "Download" at bounding box center [858, 359] width 8 height 9
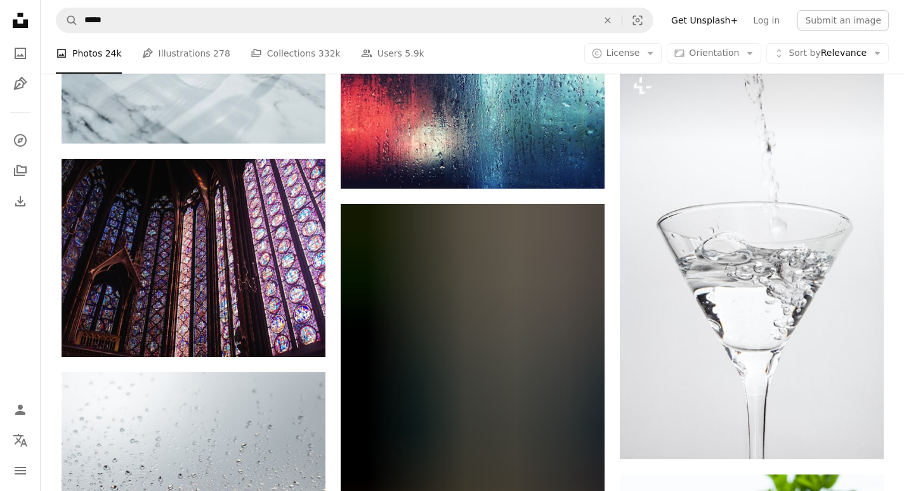
scroll to position [7890, 0]
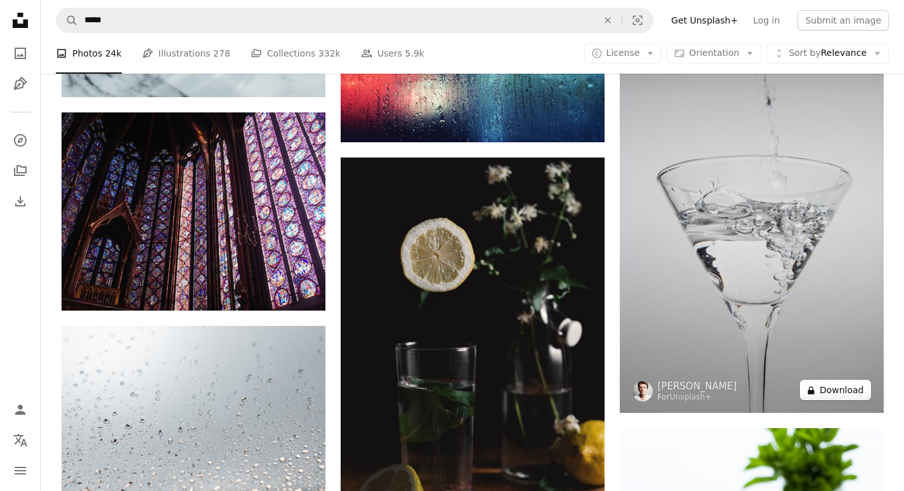
click at [849, 387] on button "A lock Download" at bounding box center [835, 390] width 71 height 20
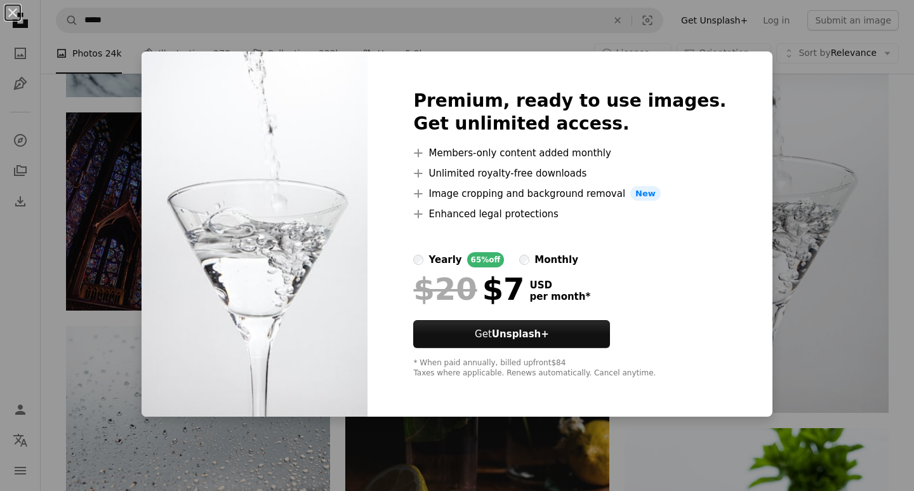
click at [871, 345] on div "An X shape Premium, ready to use images. Get unlimited access. A plus sign Memb…" at bounding box center [457, 245] width 914 height 491
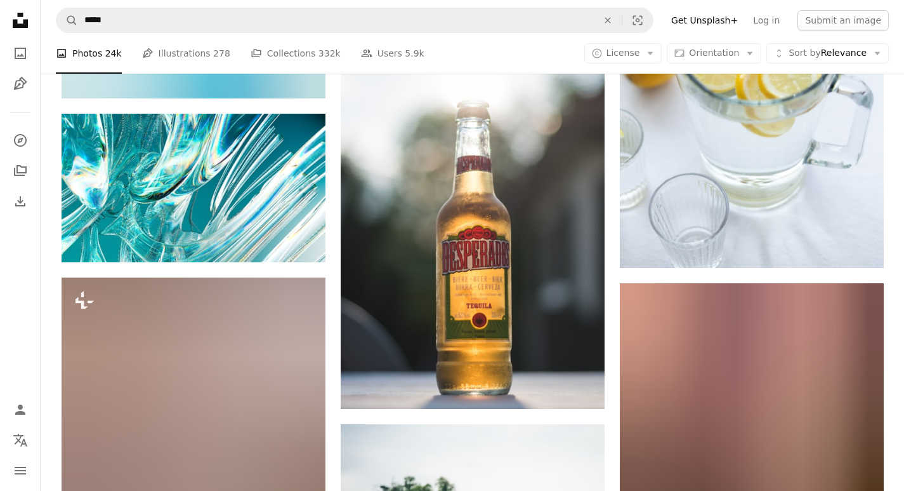
scroll to position [8461, 0]
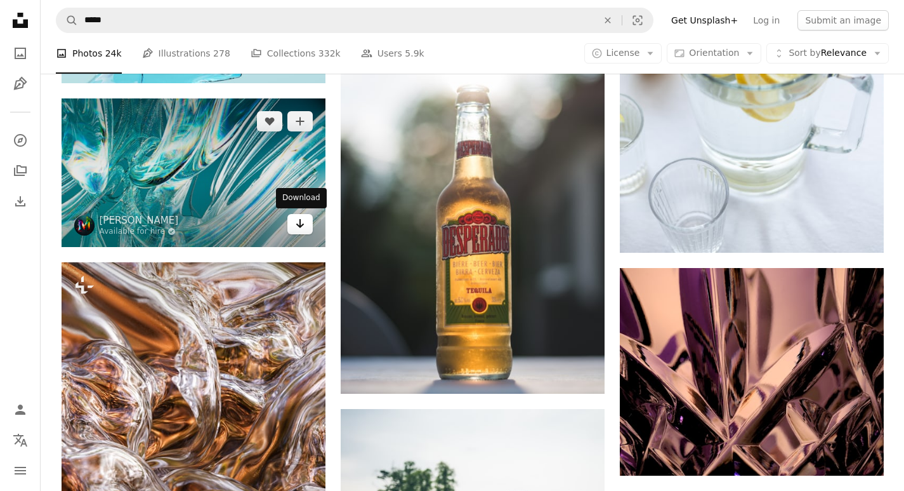
click at [299, 223] on icon "Arrow pointing down" at bounding box center [300, 223] width 10 height 15
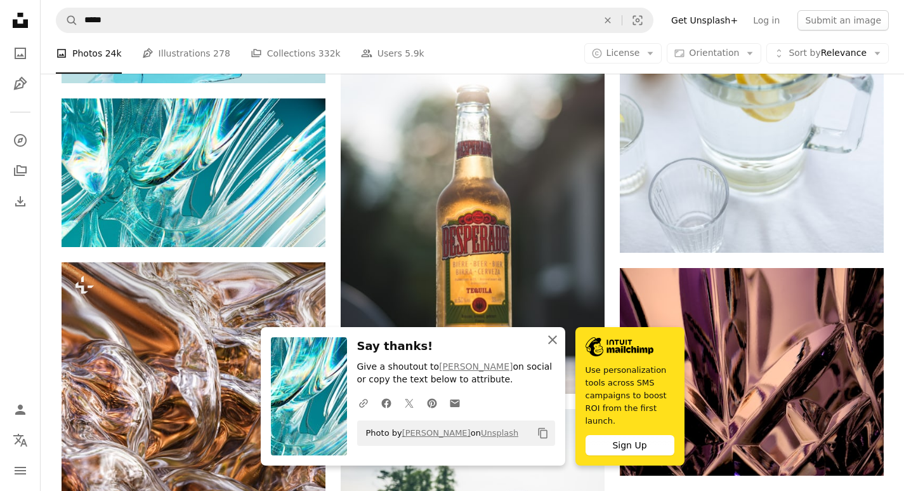
click at [550, 344] on icon "An X shape" at bounding box center [552, 339] width 15 height 15
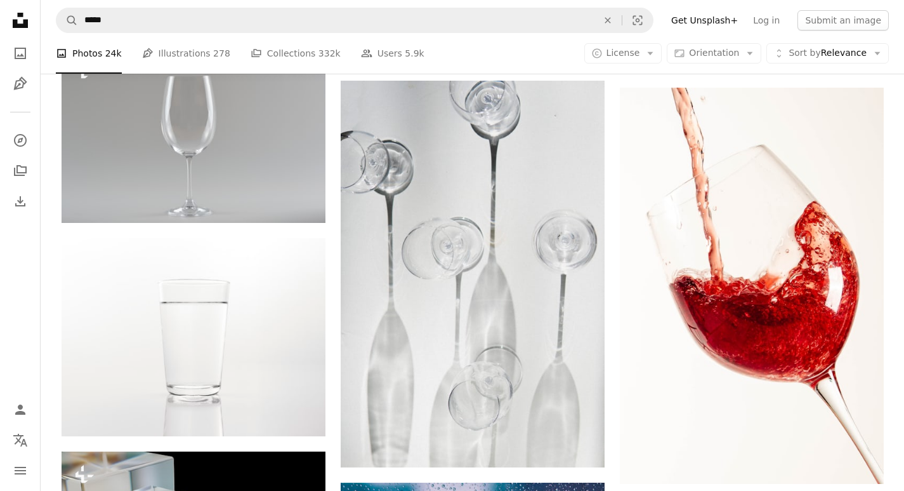
scroll to position [10963, 0]
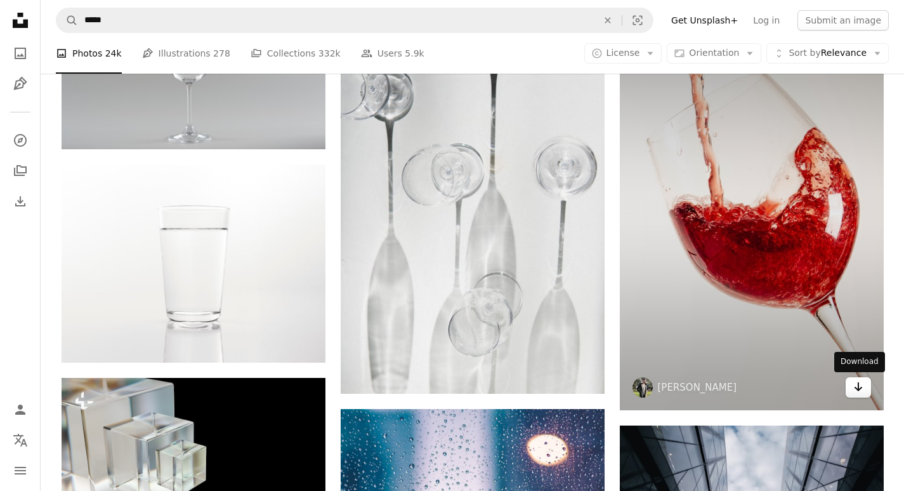
click at [858, 393] on icon "Arrow pointing down" at bounding box center [859, 386] width 10 height 15
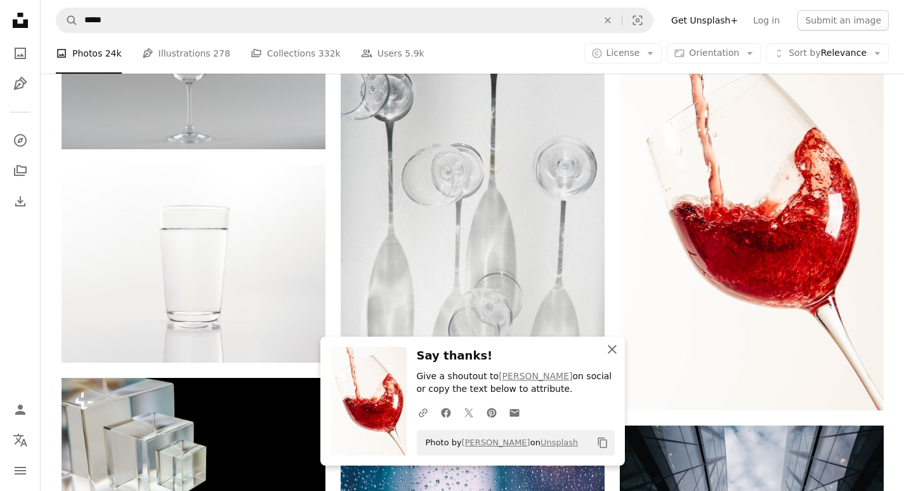
click at [611, 349] on icon "button" at bounding box center [612, 349] width 9 height 9
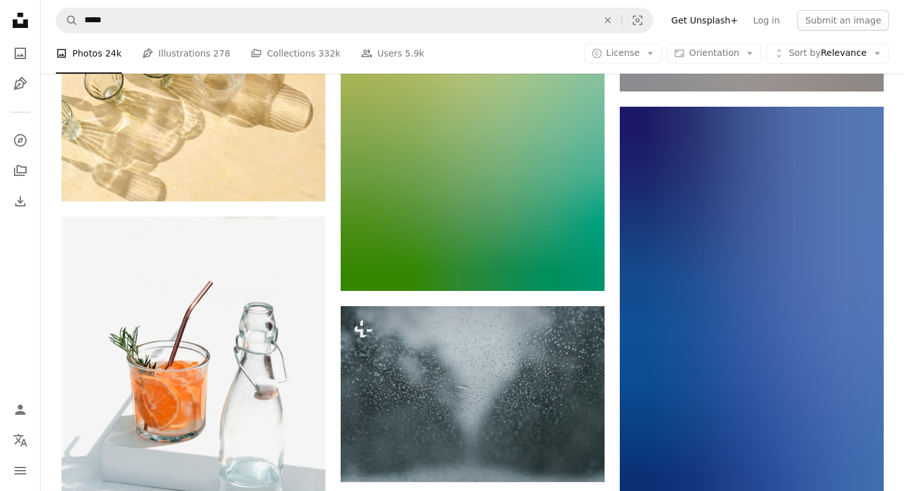
scroll to position [13115, 0]
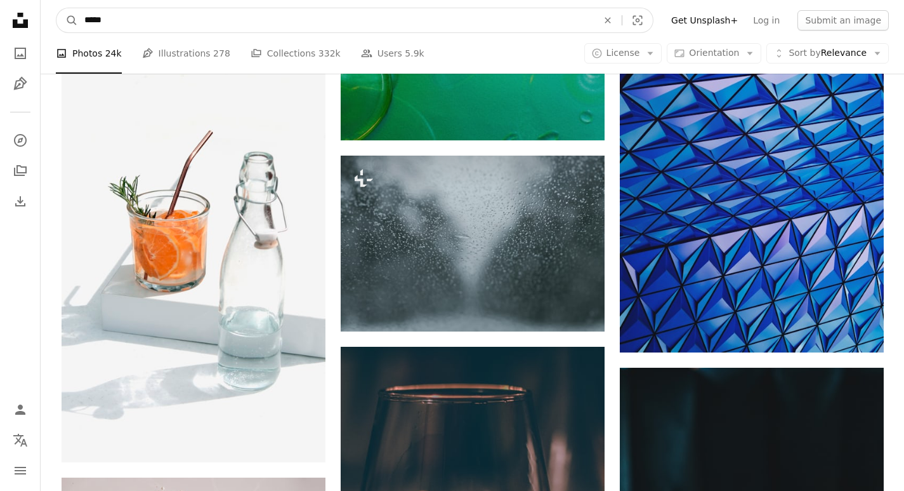
drag, startPoint x: 109, startPoint y: 23, endPoint x: 78, endPoint y: 19, distance: 31.4
click at [72, 19] on form "A magnifying glass ***** An X shape Visual search" at bounding box center [355, 20] width 598 height 25
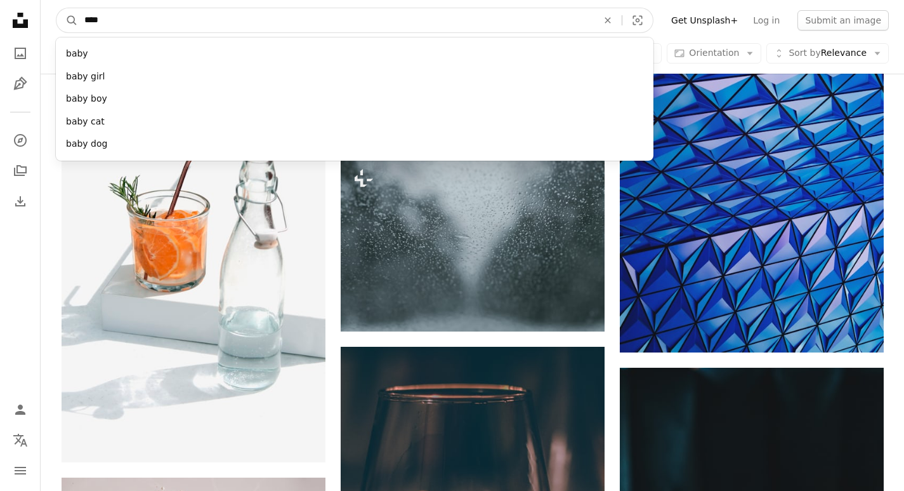
type input "****"
click at [56, 8] on button "A magnifying glass" at bounding box center [67, 20] width 22 height 24
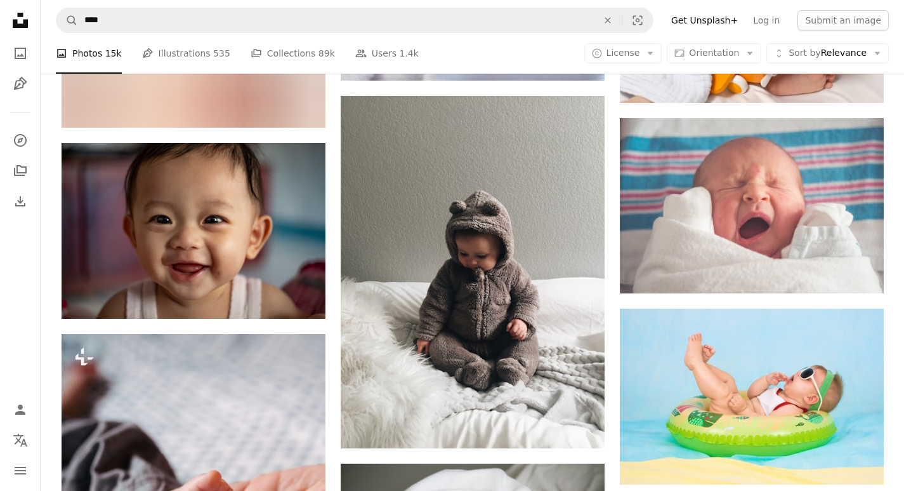
scroll to position [1594, 0]
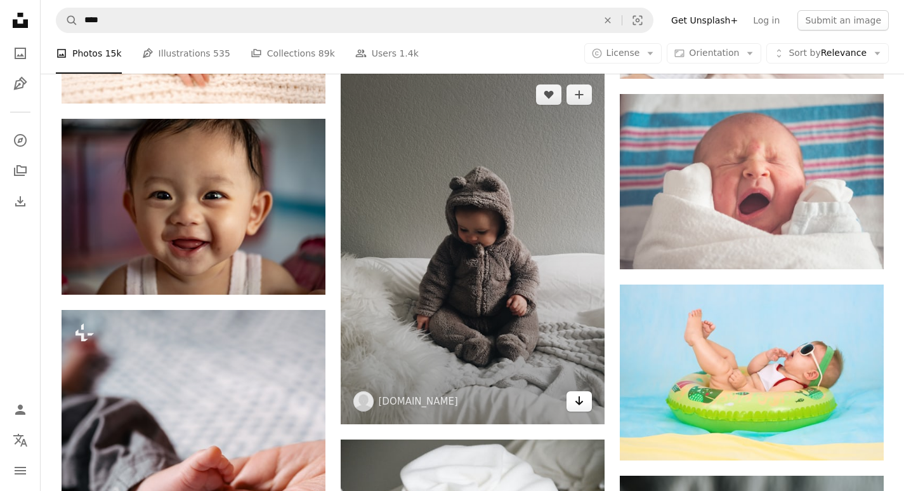
click at [581, 402] on icon "Download" at bounding box center [579, 400] width 8 height 9
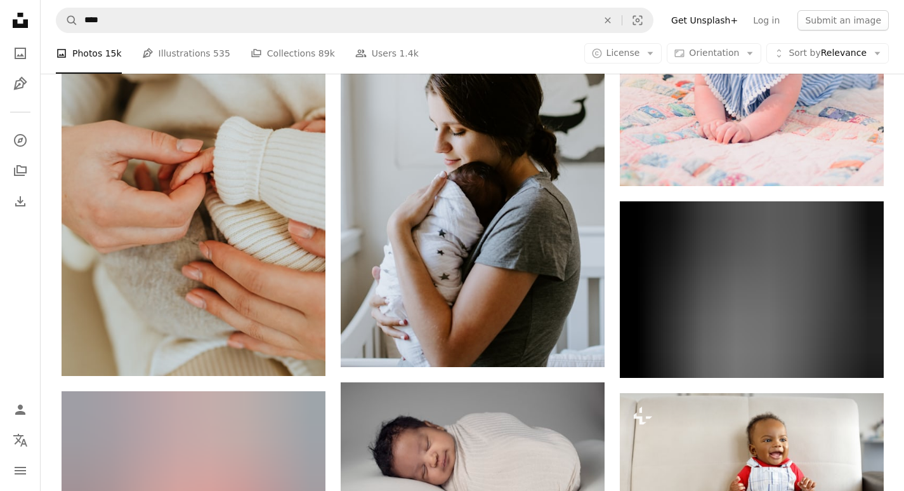
scroll to position [3092, 0]
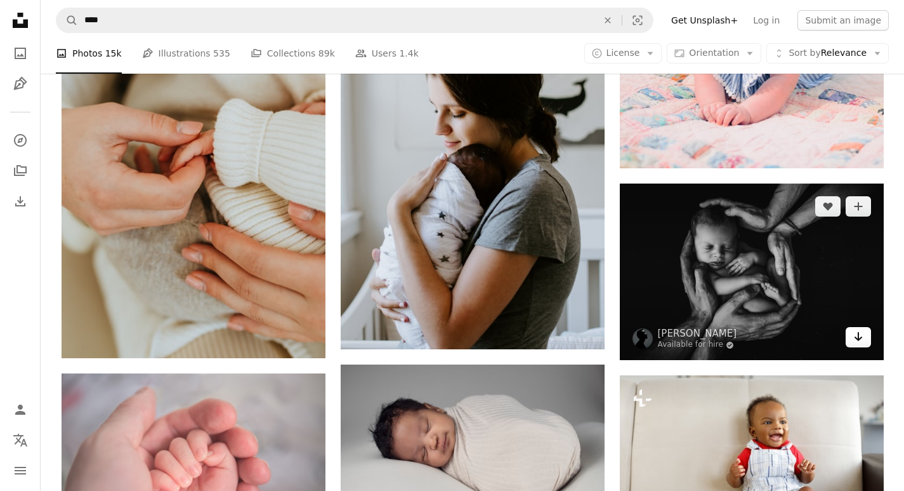
click at [859, 339] on icon "Download" at bounding box center [858, 336] width 8 height 9
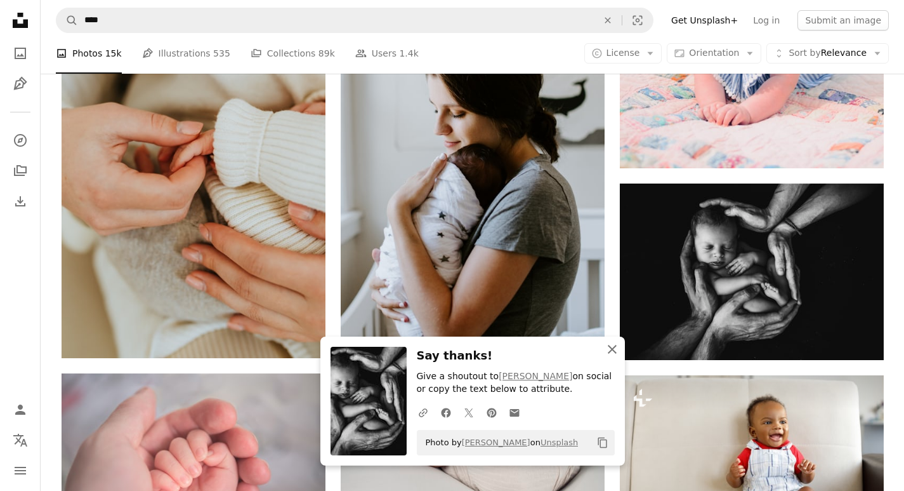
click at [612, 350] on icon "button" at bounding box center [612, 349] width 9 height 9
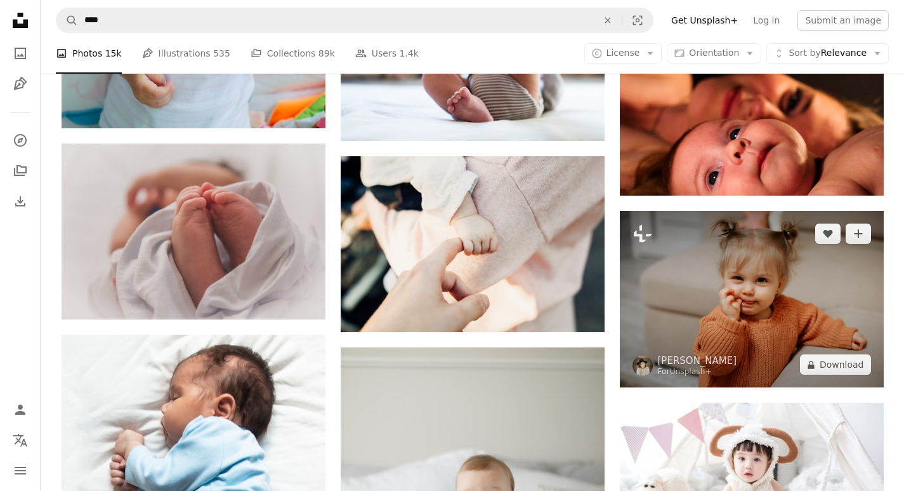
scroll to position [6086, 0]
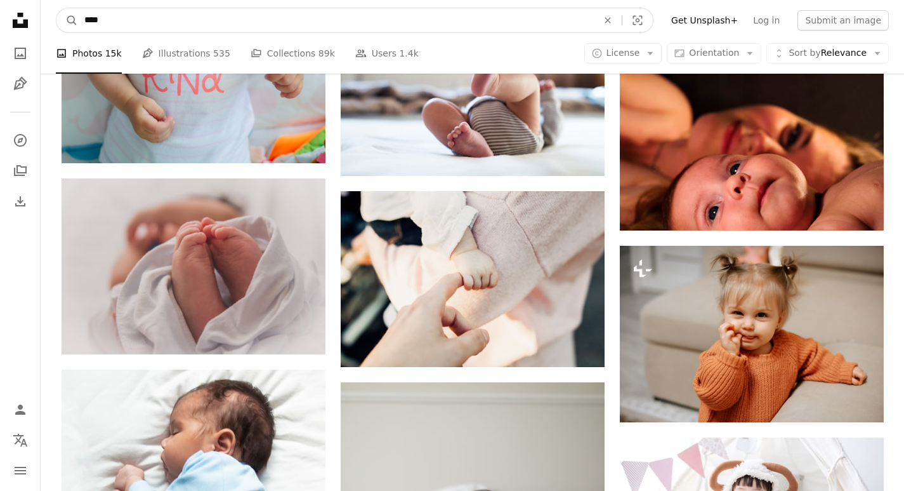
click at [116, 23] on input "****" at bounding box center [336, 20] width 516 height 24
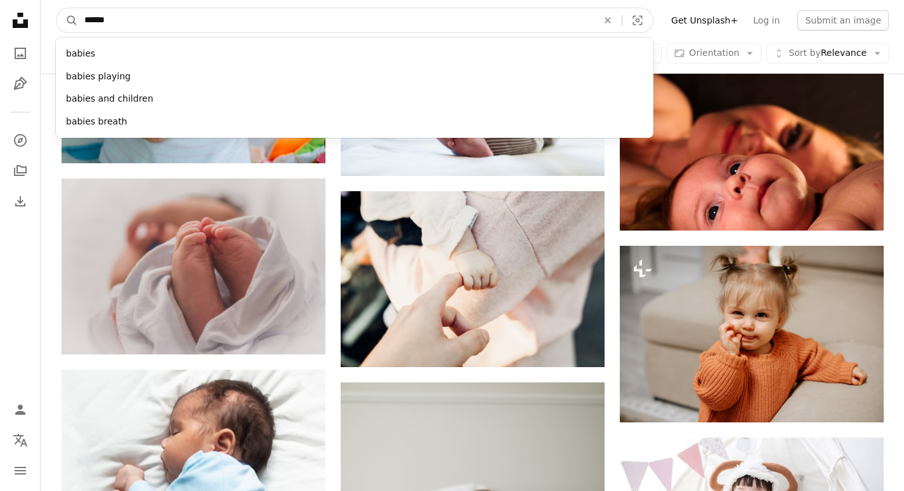
type input "******"
click at [56, 8] on button "A magnifying glass" at bounding box center [67, 20] width 22 height 24
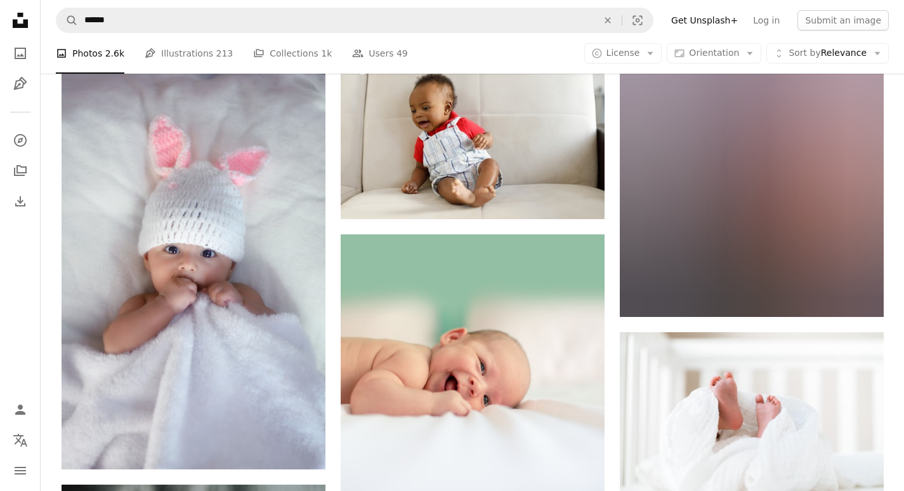
scroll to position [2911, 0]
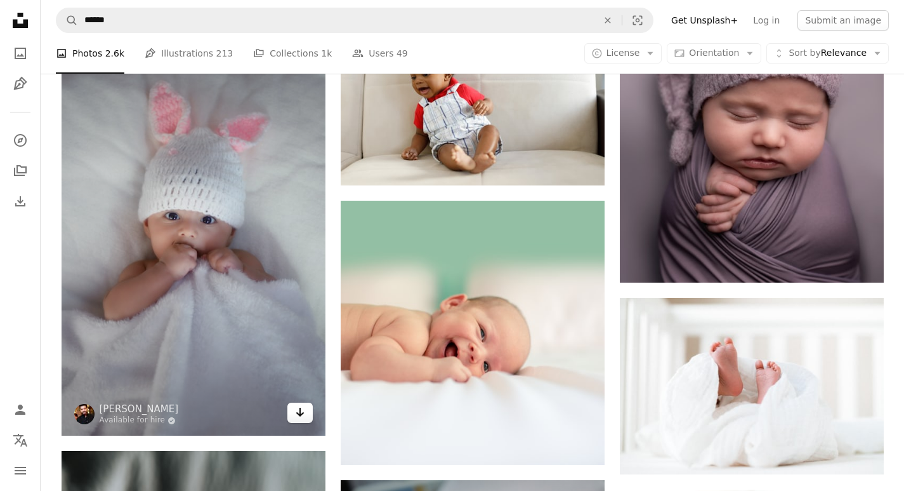
click at [299, 411] on icon "Arrow pointing down" at bounding box center [300, 411] width 10 height 15
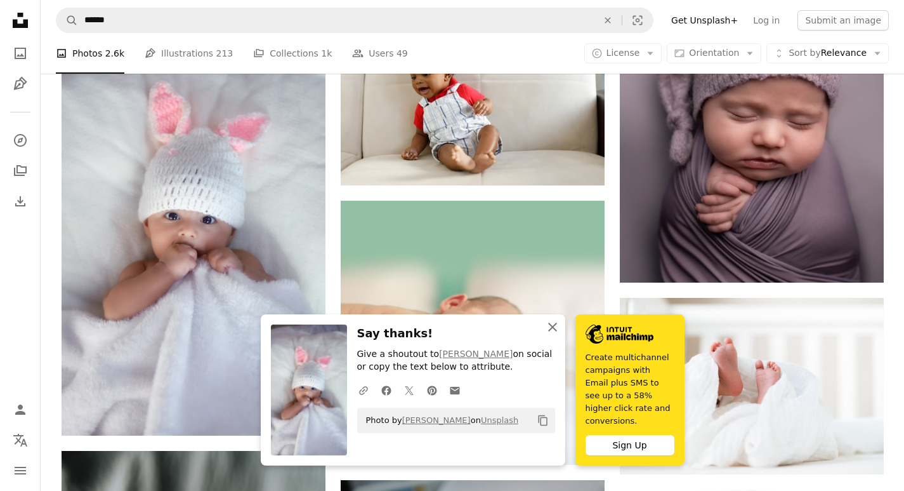
click at [550, 331] on icon "button" at bounding box center [552, 326] width 9 height 9
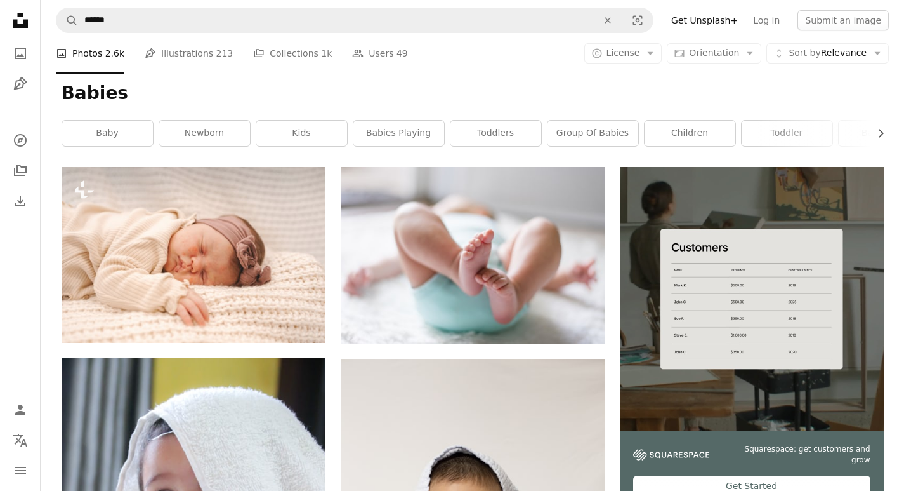
scroll to position [0, 0]
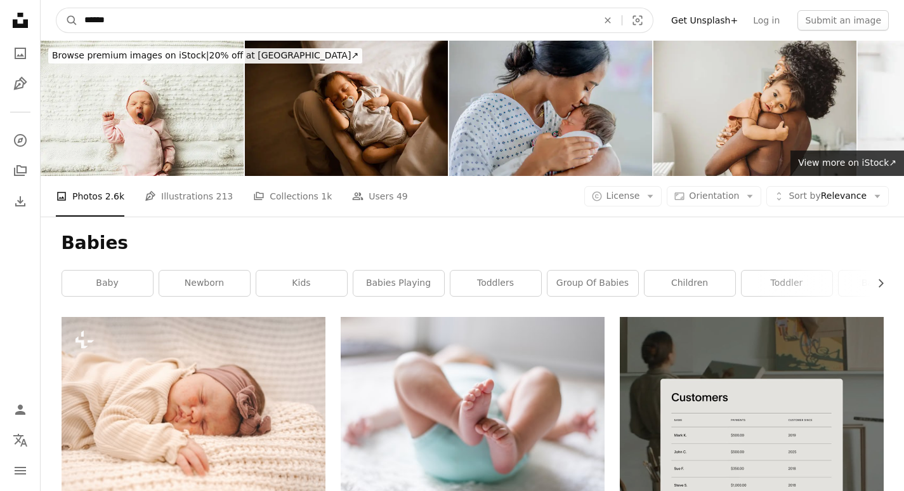
drag, startPoint x: 117, startPoint y: 22, endPoint x: 41, endPoint y: 17, distance: 76.3
click at [41, 17] on nav "A magnifying glass ****** An X shape Visual search Filters Get Unsplash+ Log in…" at bounding box center [473, 20] width 864 height 41
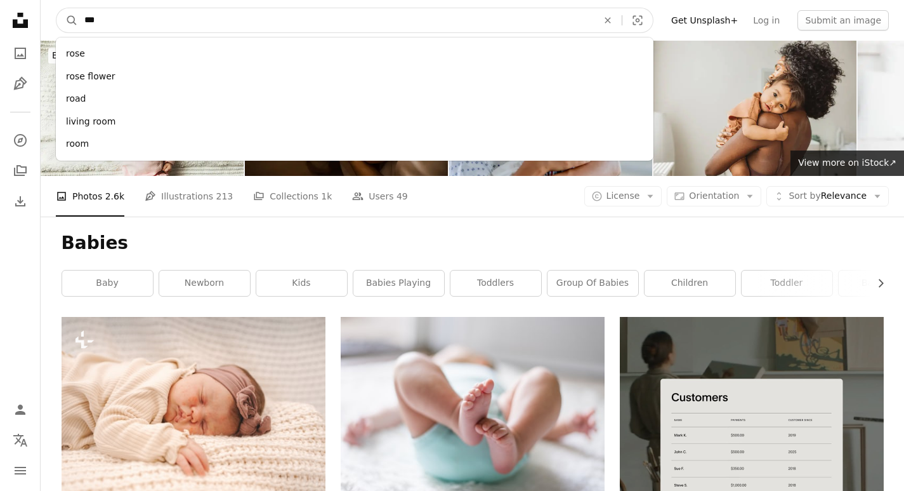
type input "****"
click button "A magnifying glass" at bounding box center [67, 20] width 22 height 24
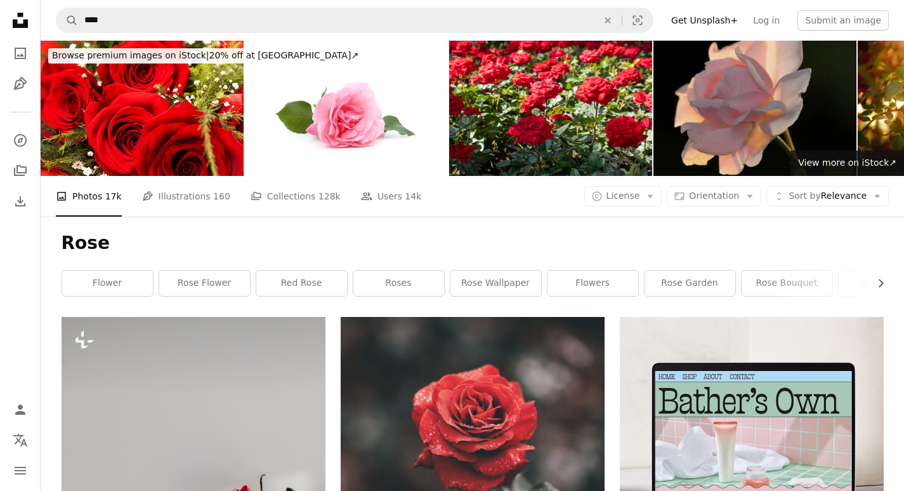
click at [807, 127] on img at bounding box center [755, 108] width 203 height 135
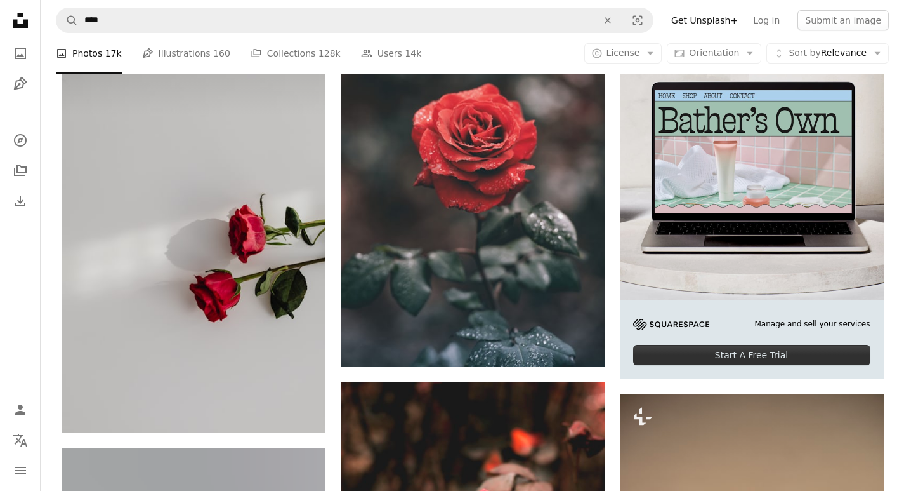
scroll to position [289, 0]
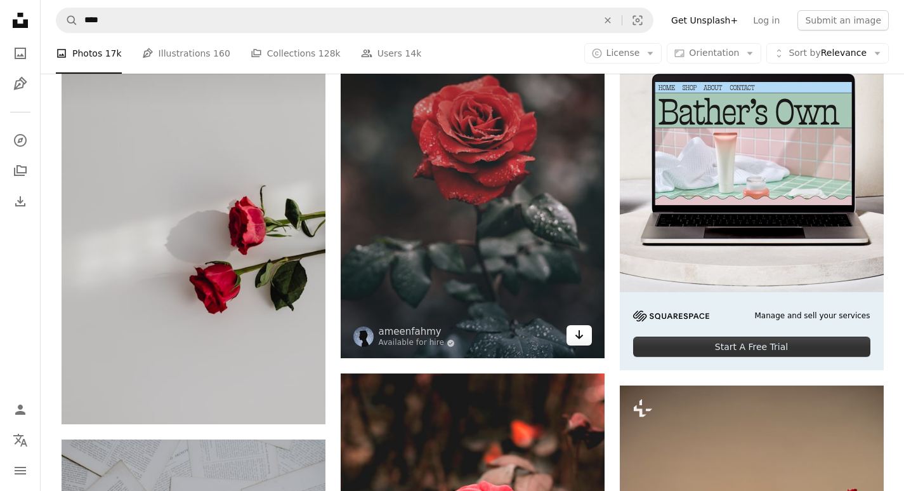
click at [578, 332] on icon "Arrow pointing down" at bounding box center [579, 334] width 10 height 15
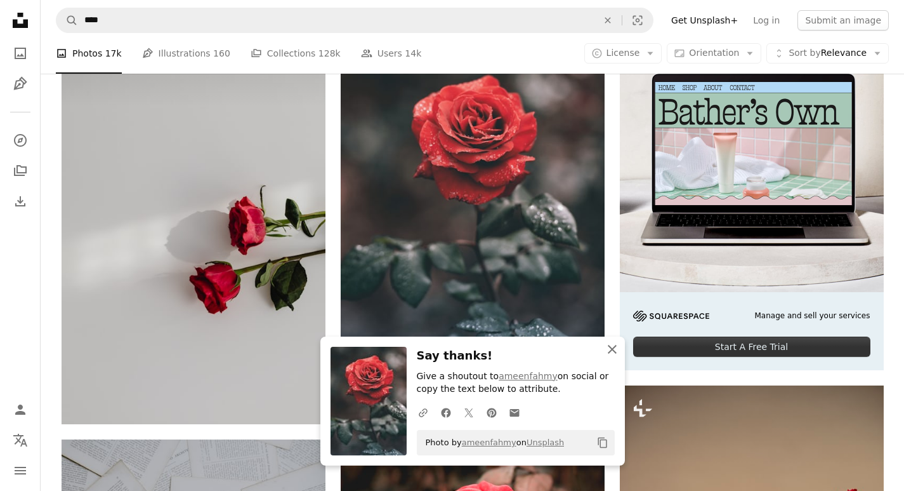
click at [607, 348] on icon "An X shape" at bounding box center [612, 348] width 15 height 15
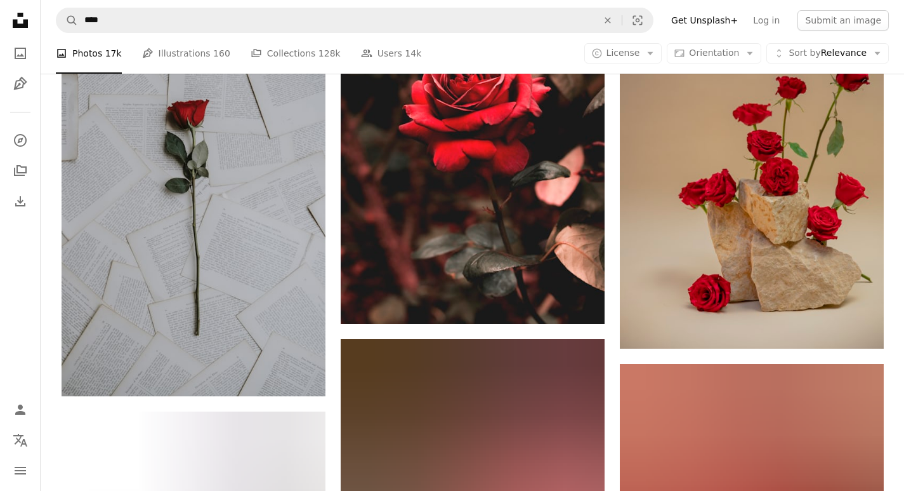
scroll to position [739, 0]
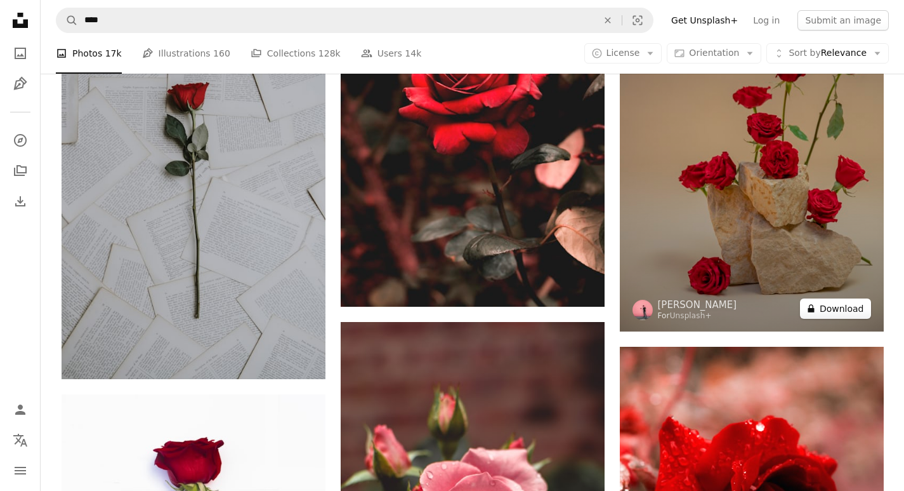
click at [840, 312] on button "A lock Download" at bounding box center [835, 308] width 71 height 20
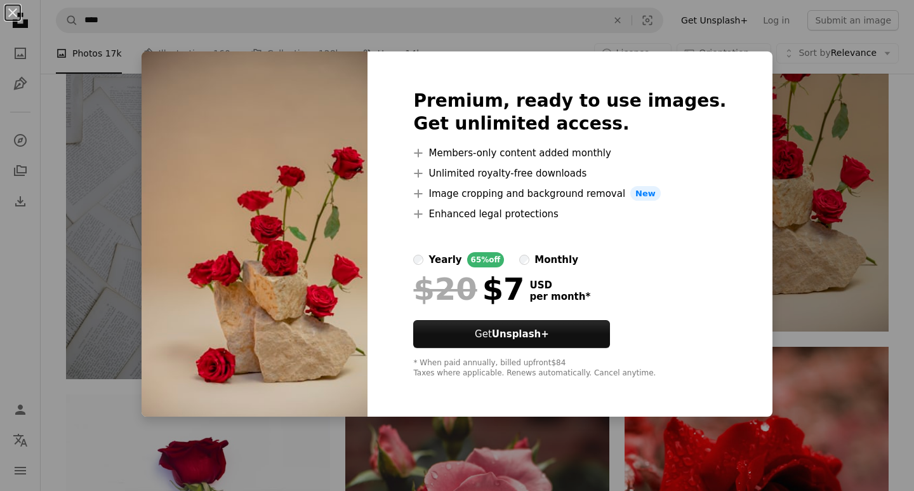
click at [840, 117] on div "An X shape Premium, ready to use images. Get unlimited access. A plus sign Memb…" at bounding box center [457, 245] width 914 height 491
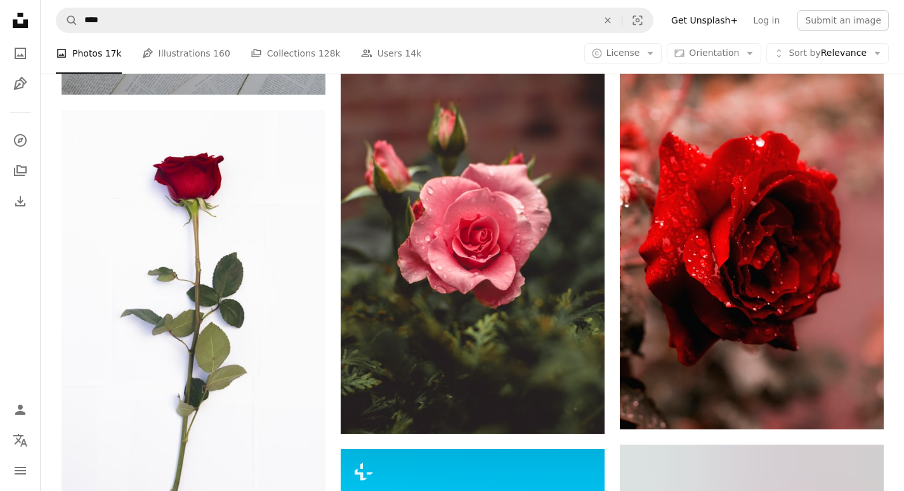
scroll to position [1057, 0]
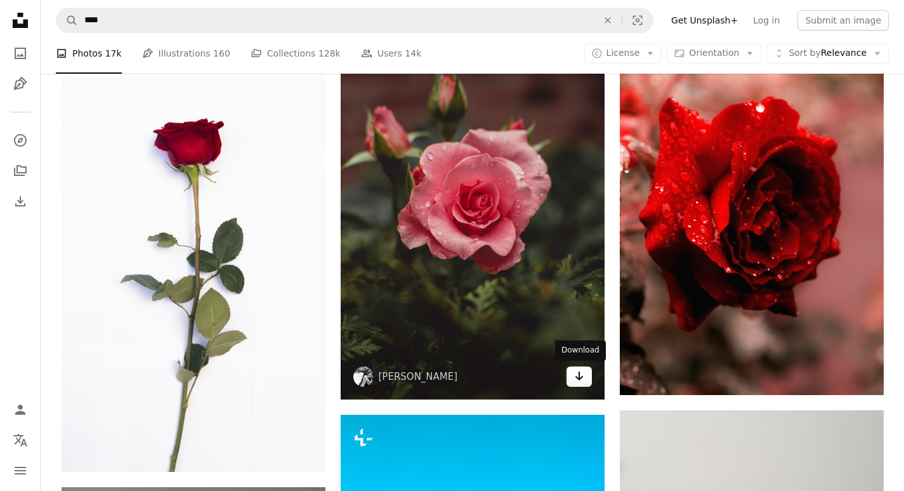
click at [582, 377] on icon "Download" at bounding box center [579, 375] width 8 height 9
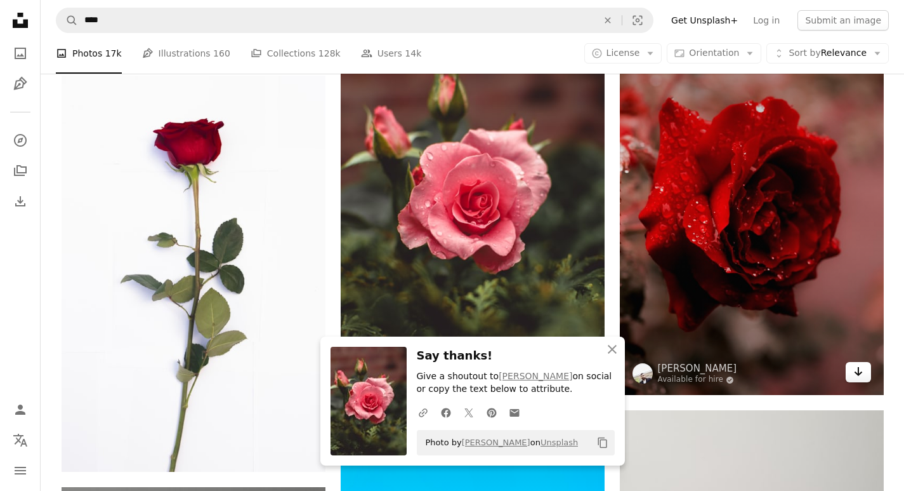
click at [864, 374] on link "Arrow pointing down" at bounding box center [858, 372] width 25 height 20
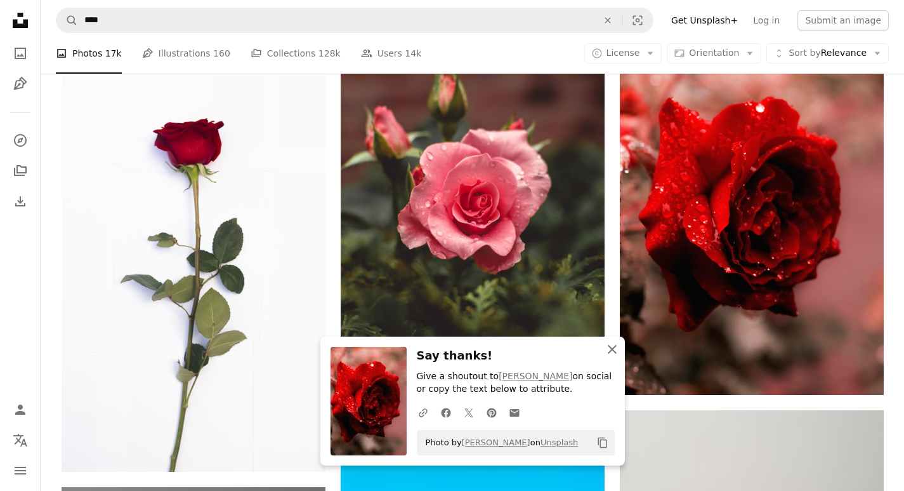
click at [616, 347] on icon "An X shape" at bounding box center [612, 348] width 15 height 15
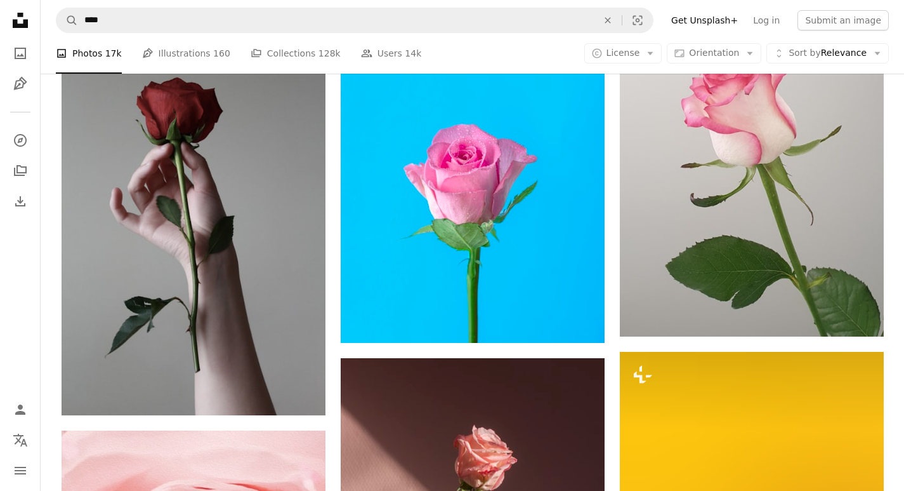
scroll to position [1532, 0]
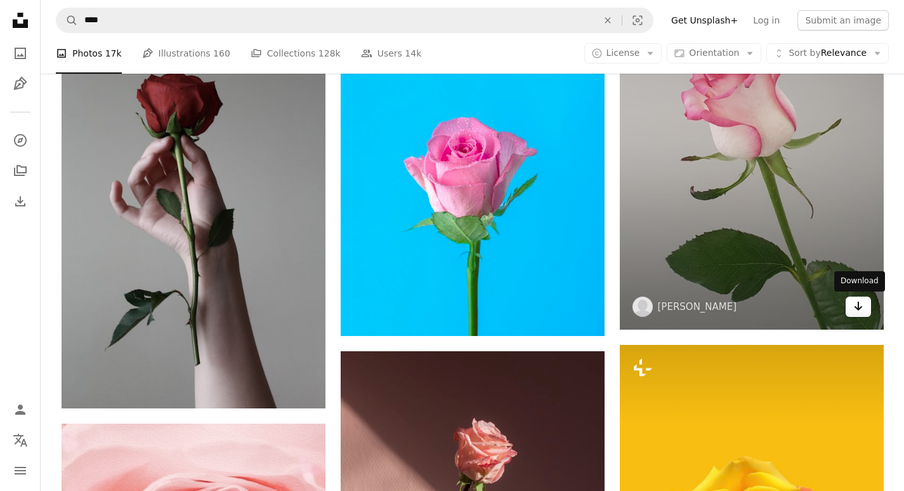
click at [861, 307] on icon "Download" at bounding box center [858, 305] width 8 height 9
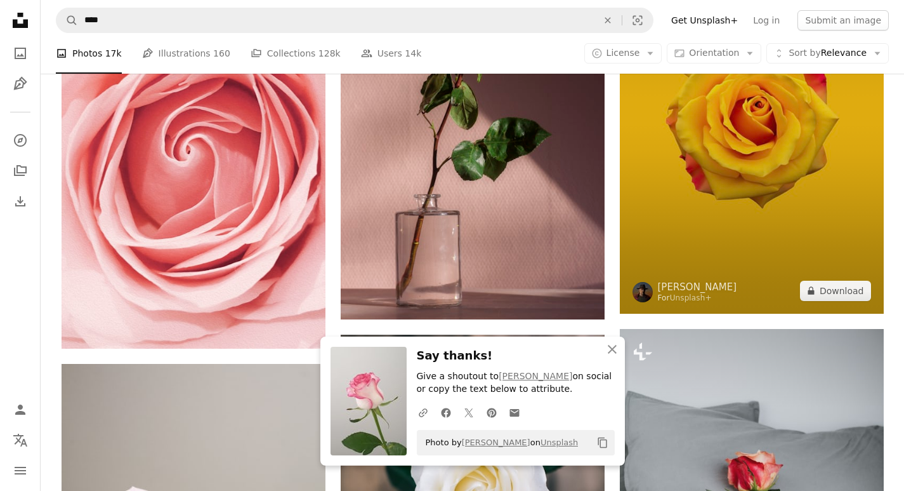
scroll to position [1966, 0]
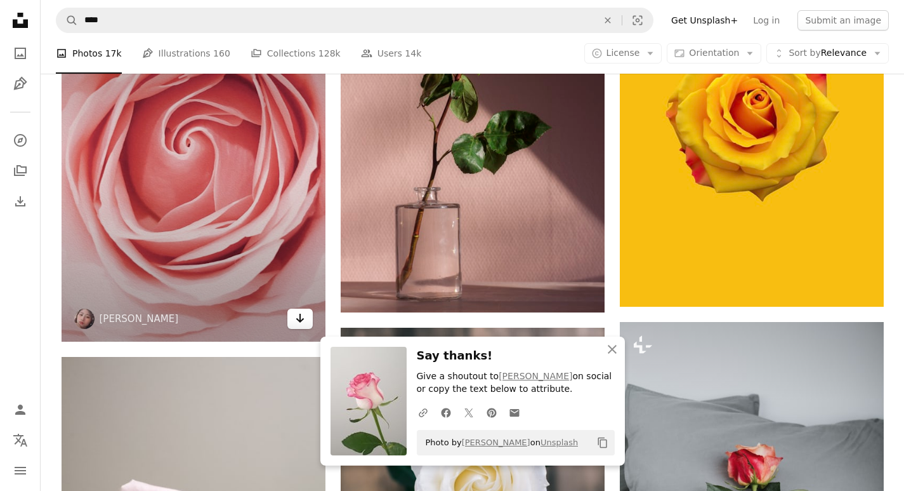
click at [300, 324] on icon "Arrow pointing down" at bounding box center [300, 317] width 10 height 15
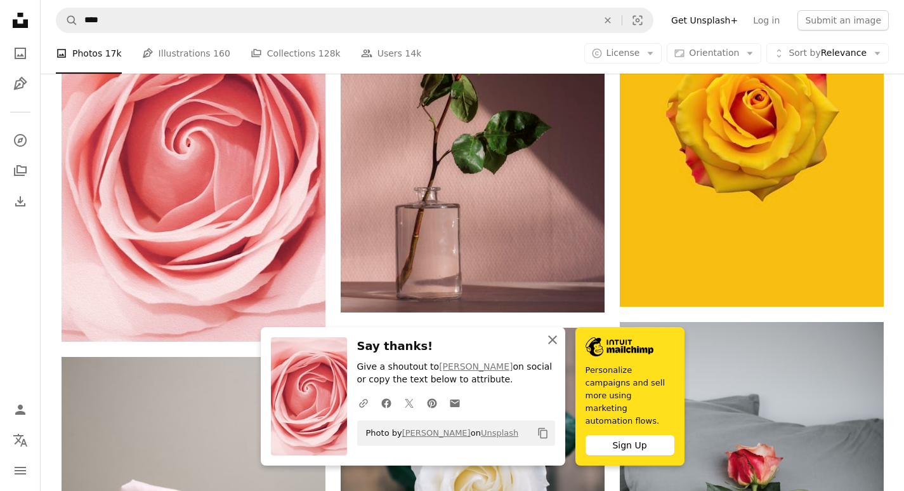
click at [544, 341] on button "An X shape Close" at bounding box center [552, 339] width 25 height 25
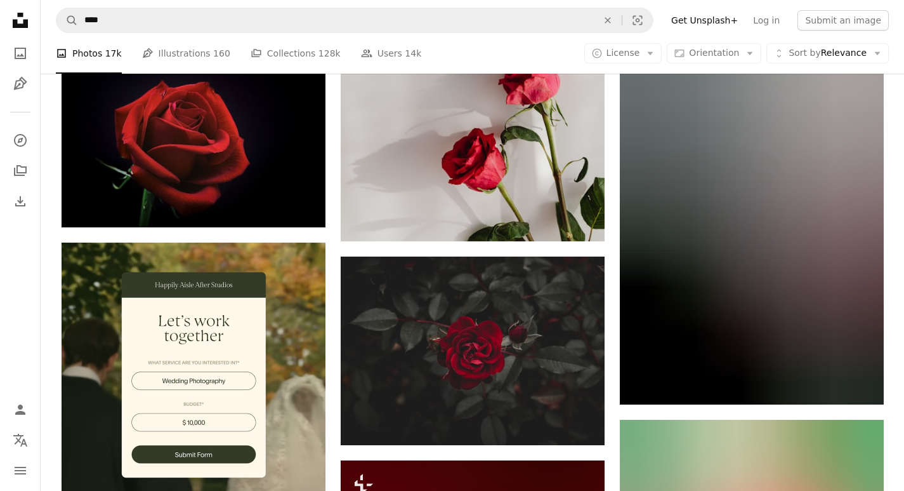
scroll to position [3132, 0]
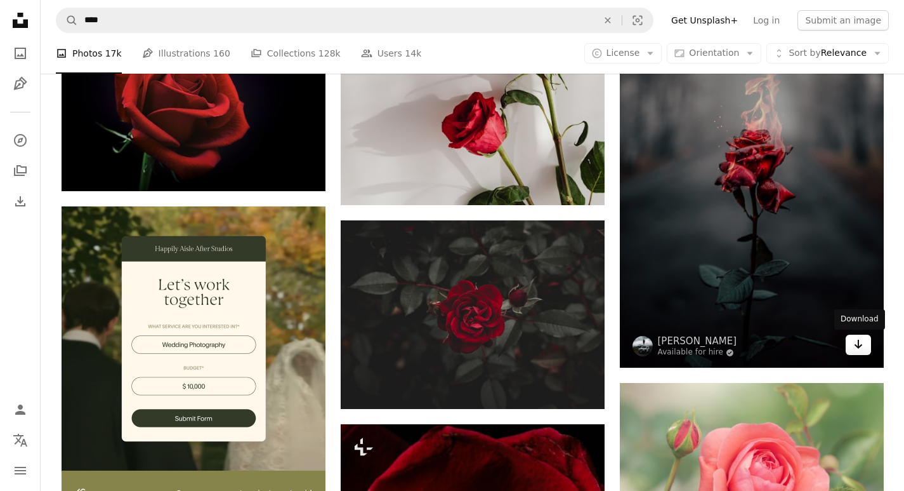
click at [858, 344] on icon "Arrow pointing down" at bounding box center [859, 343] width 10 height 15
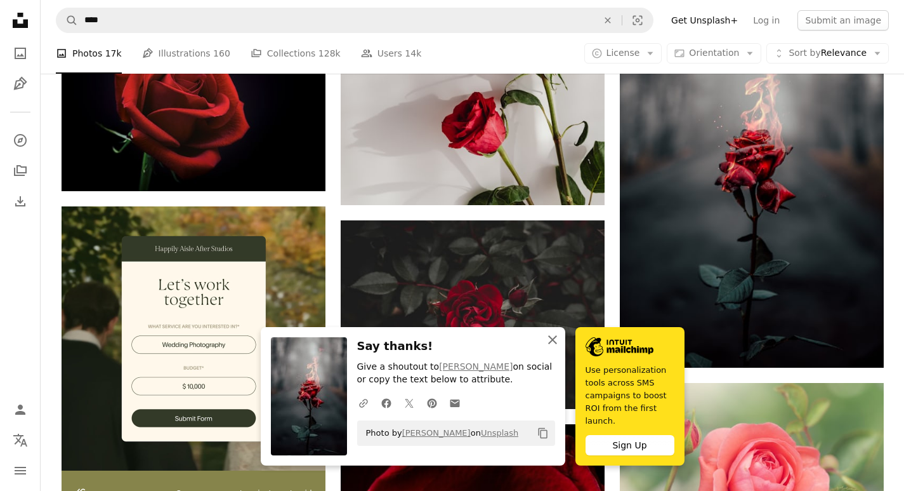
click at [555, 347] on icon "An X shape" at bounding box center [552, 339] width 15 height 15
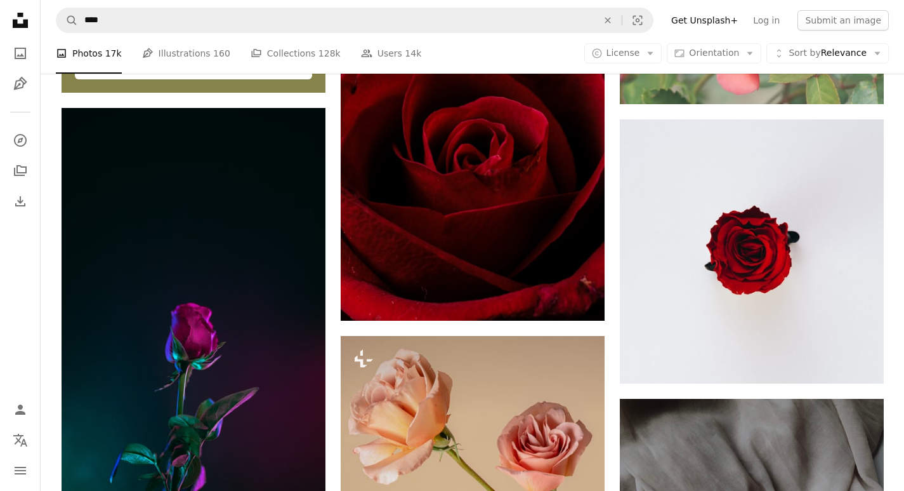
scroll to position [3711, 0]
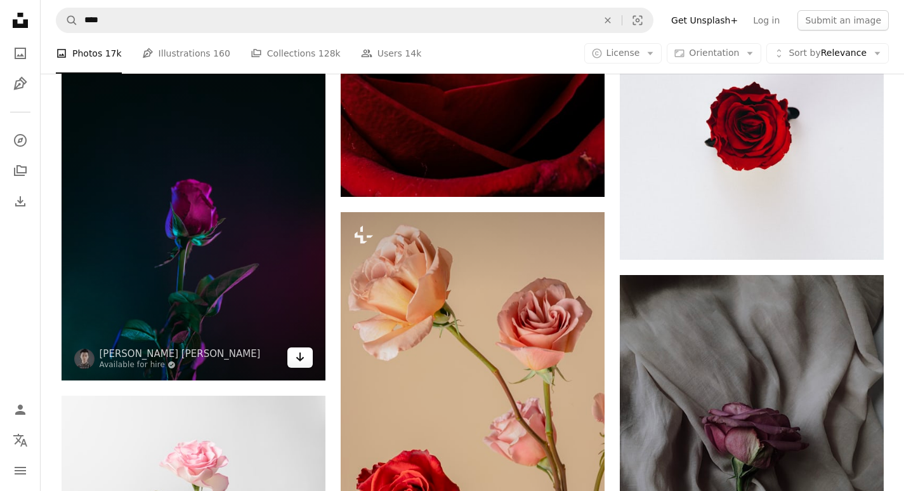
click at [300, 361] on icon "Arrow pointing down" at bounding box center [300, 356] width 10 height 15
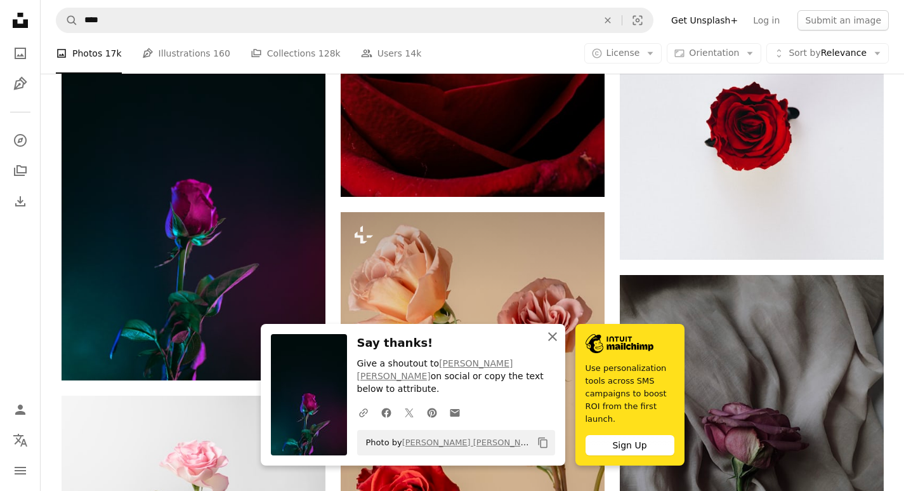
click at [545, 347] on button "An X shape Close" at bounding box center [552, 336] width 25 height 25
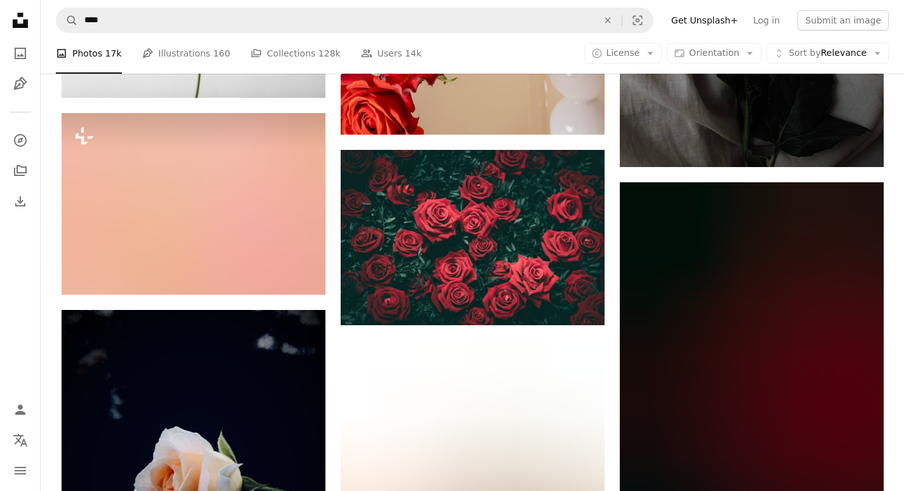
scroll to position [4258, 0]
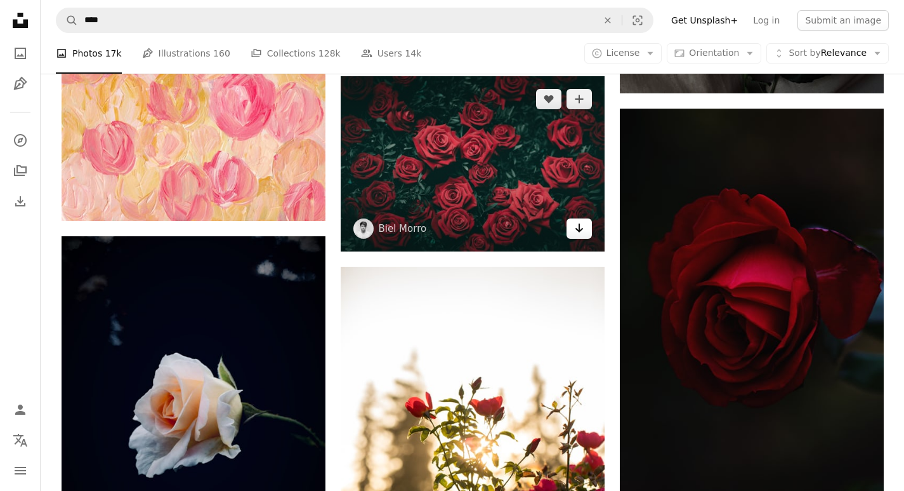
click at [578, 227] on icon "Arrow pointing down" at bounding box center [579, 227] width 10 height 15
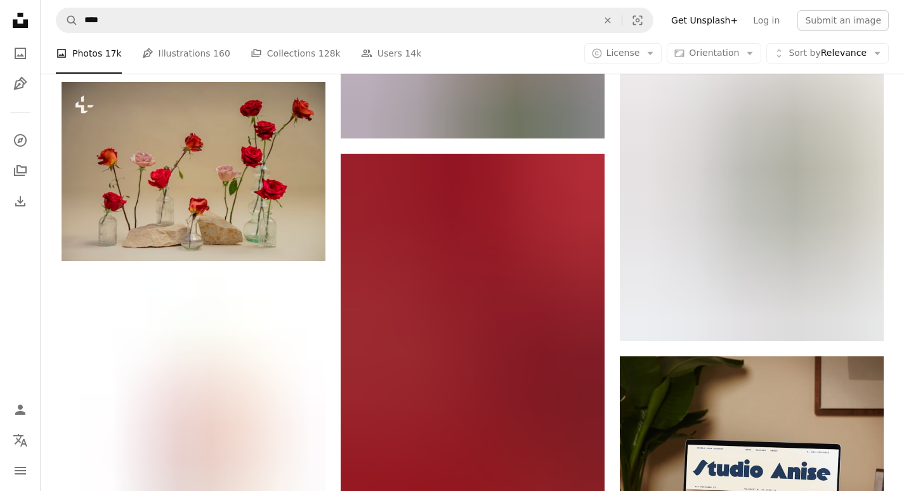
scroll to position [5615, 0]
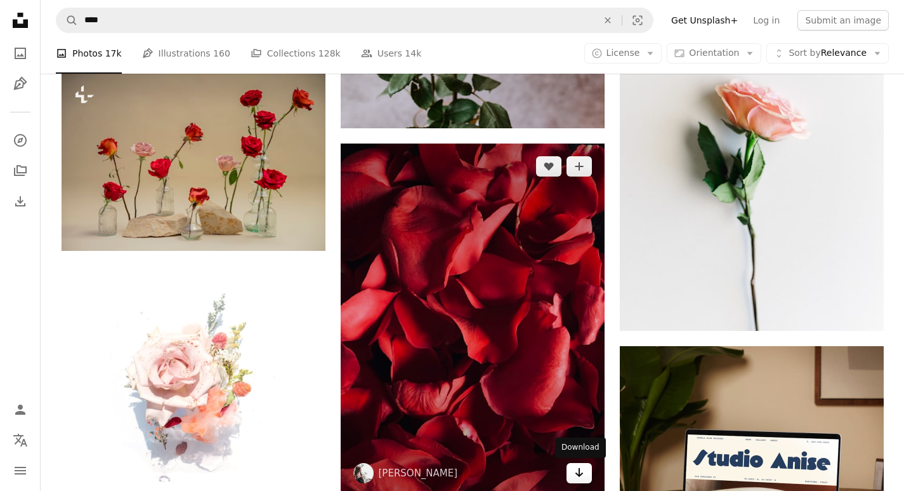
click at [579, 467] on icon "Arrow pointing down" at bounding box center [579, 472] width 10 height 15
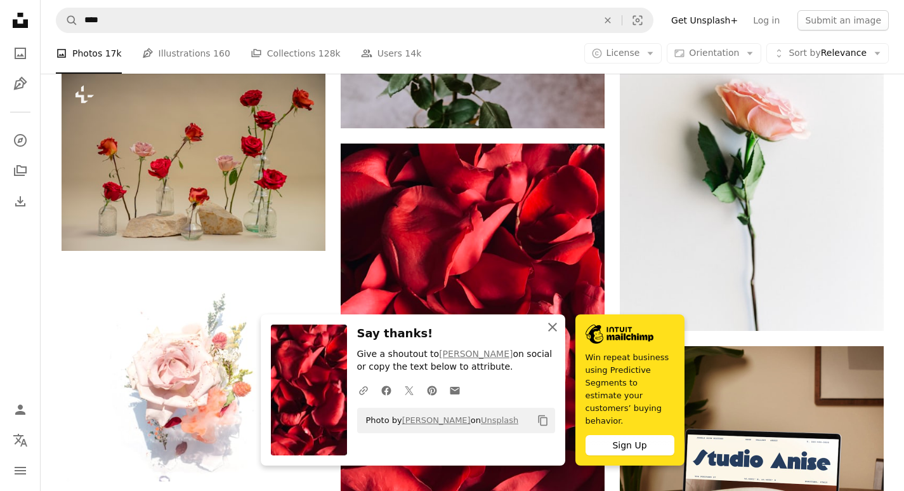
click at [550, 334] on icon "An X shape" at bounding box center [552, 326] width 15 height 15
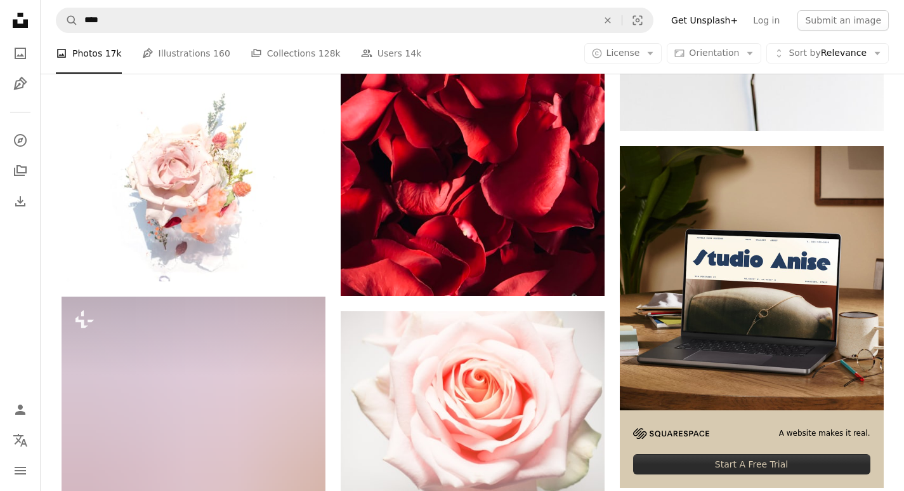
scroll to position [5826, 0]
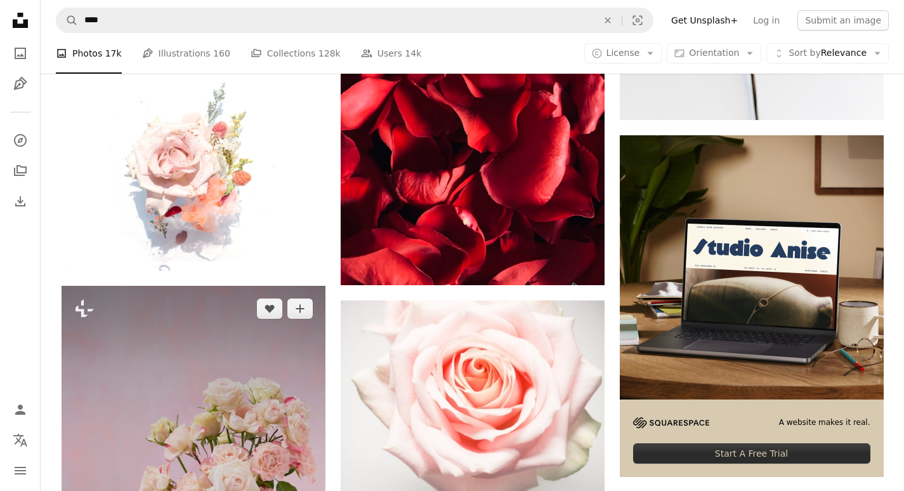
click at [308, 376] on img at bounding box center [194, 484] width 264 height 397
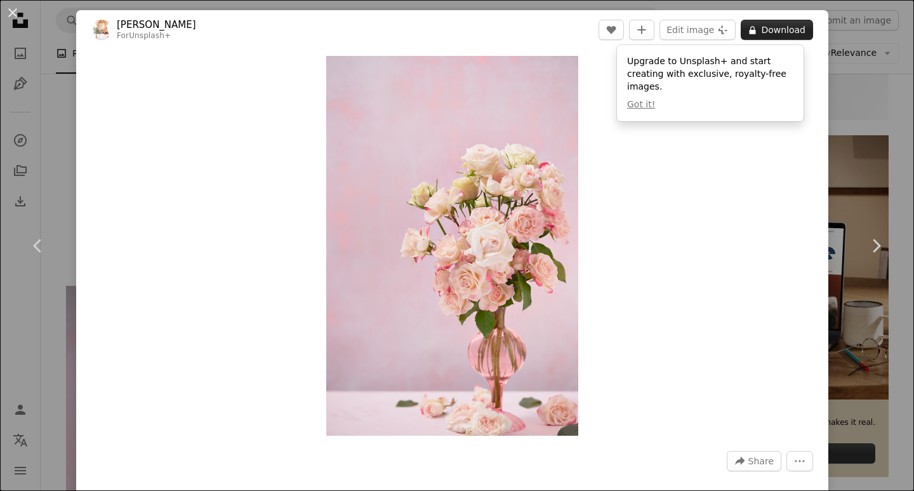
click at [769, 26] on button "A lock Download" at bounding box center [777, 30] width 72 height 20
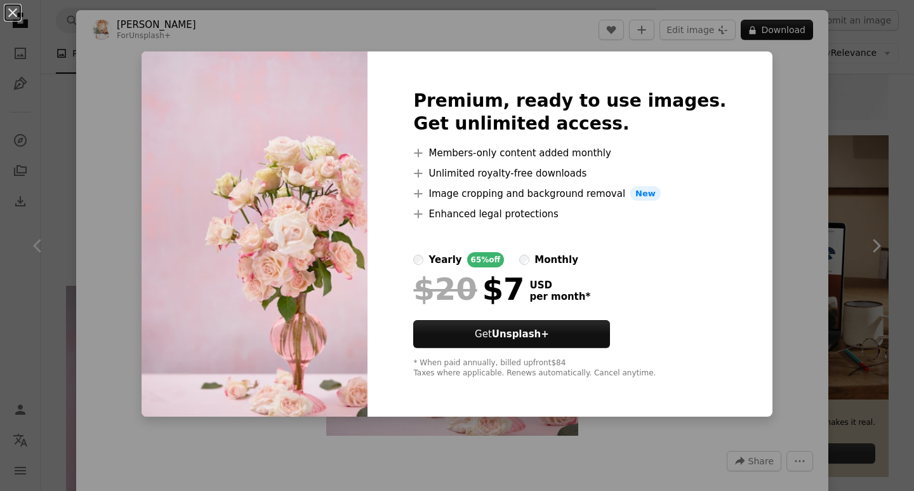
click at [835, 140] on div "An X shape Premium, ready to use images. Get unlimited access. A plus sign Memb…" at bounding box center [457, 245] width 914 height 491
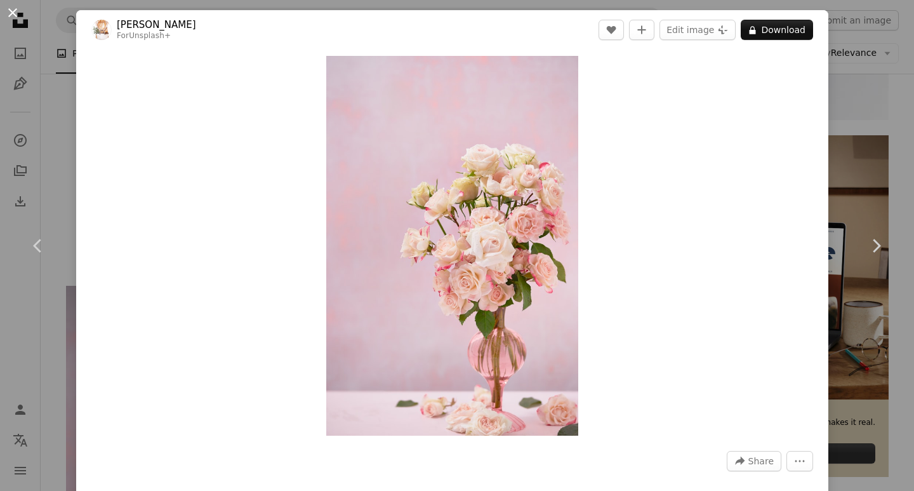
click at [9, 11] on button "An X shape" at bounding box center [12, 12] width 15 height 15
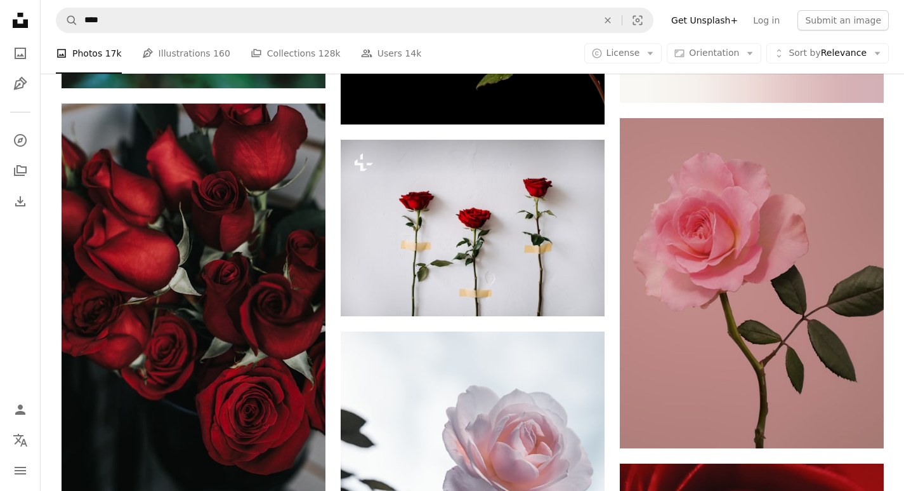
scroll to position [6625, 0]
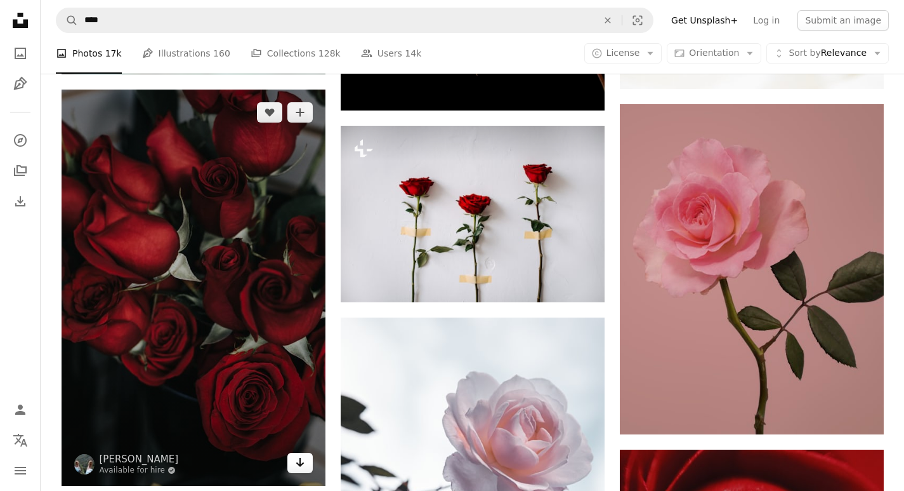
click at [298, 464] on icon "Download" at bounding box center [300, 462] width 8 height 9
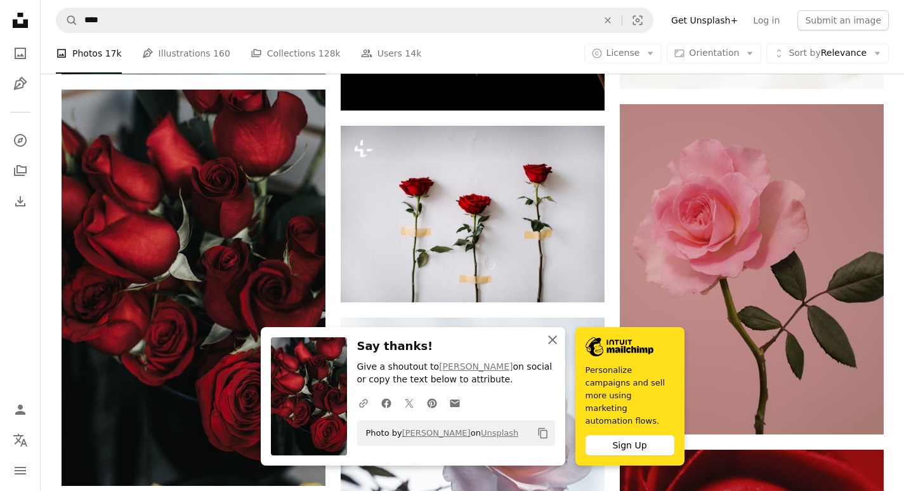
click at [553, 347] on icon "An X shape" at bounding box center [552, 339] width 15 height 15
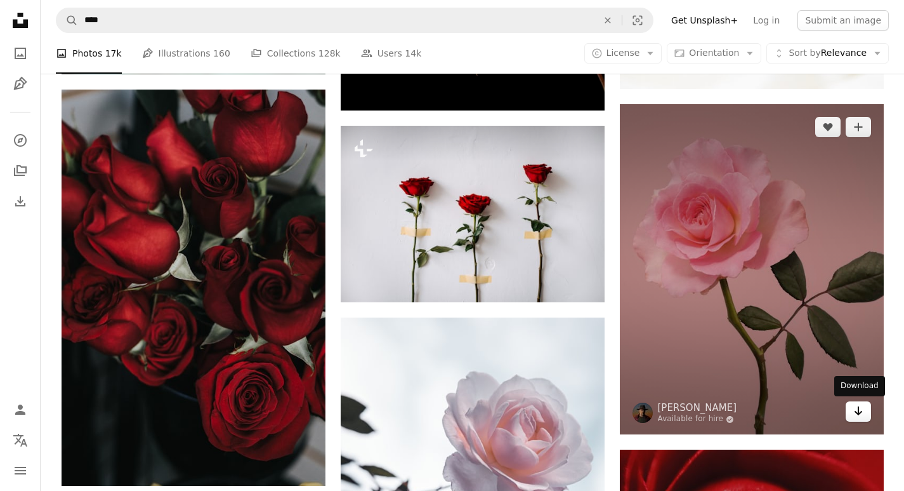
click at [854, 412] on icon "Arrow pointing down" at bounding box center [859, 410] width 10 height 15
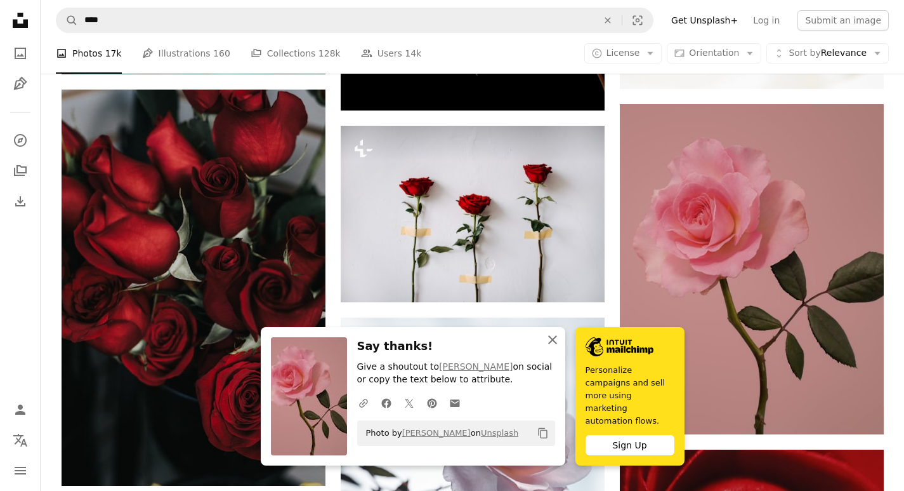
click at [550, 347] on icon "An X shape" at bounding box center [552, 339] width 15 height 15
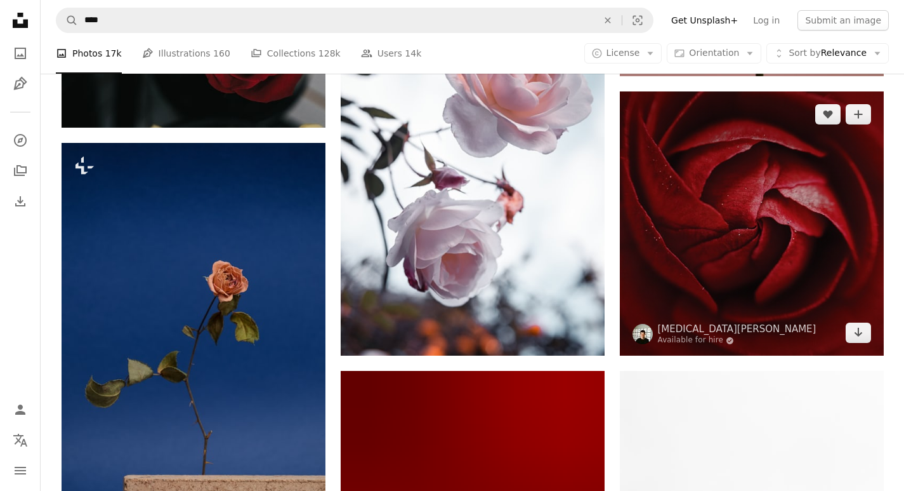
scroll to position [6969, 0]
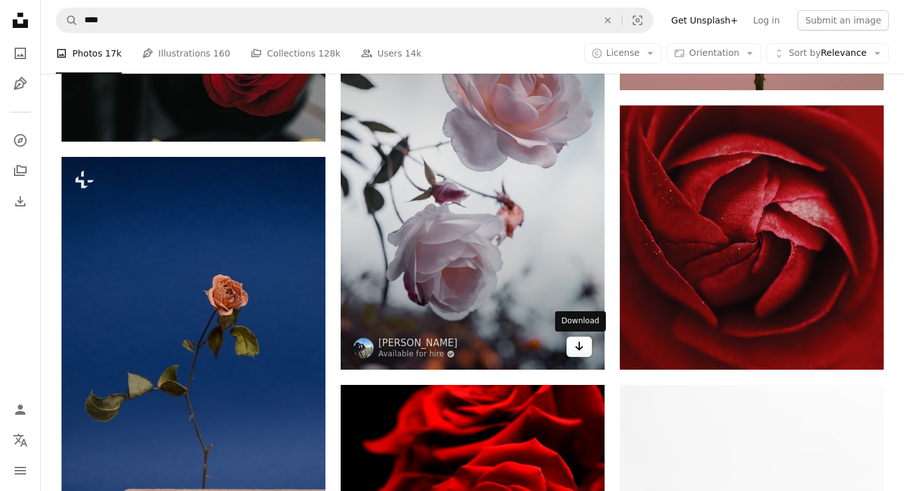
click at [578, 351] on icon "Arrow pointing down" at bounding box center [579, 345] width 10 height 15
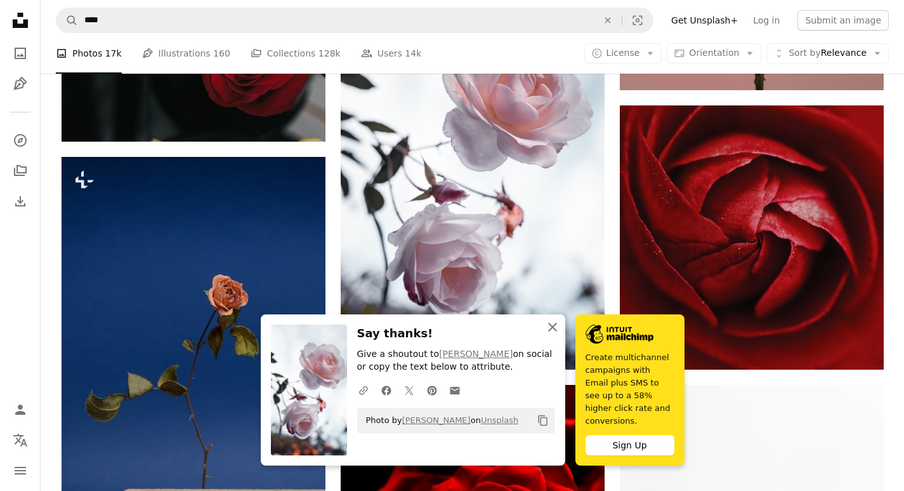
drag, startPoint x: 544, startPoint y: 331, endPoint x: 574, endPoint y: 341, distance: 32.1
click at [548, 334] on button "An X shape Close" at bounding box center [552, 326] width 25 height 25
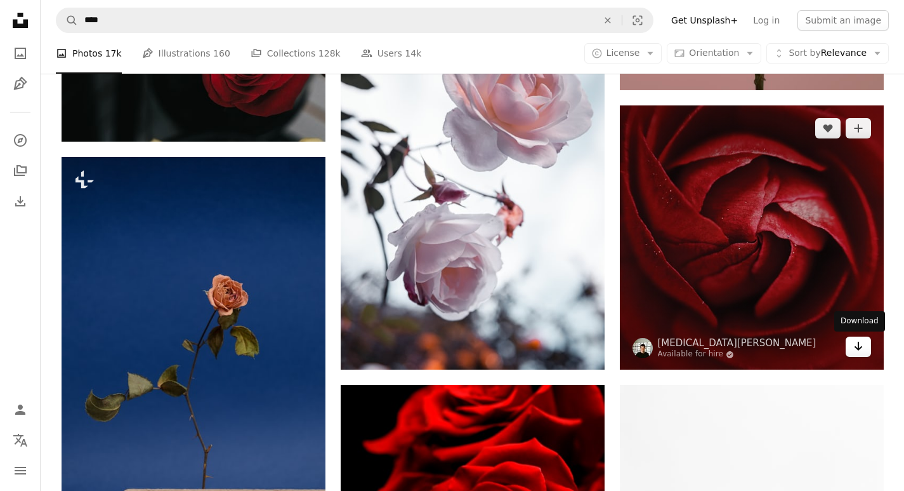
click at [861, 350] on icon "Arrow pointing down" at bounding box center [859, 345] width 10 height 15
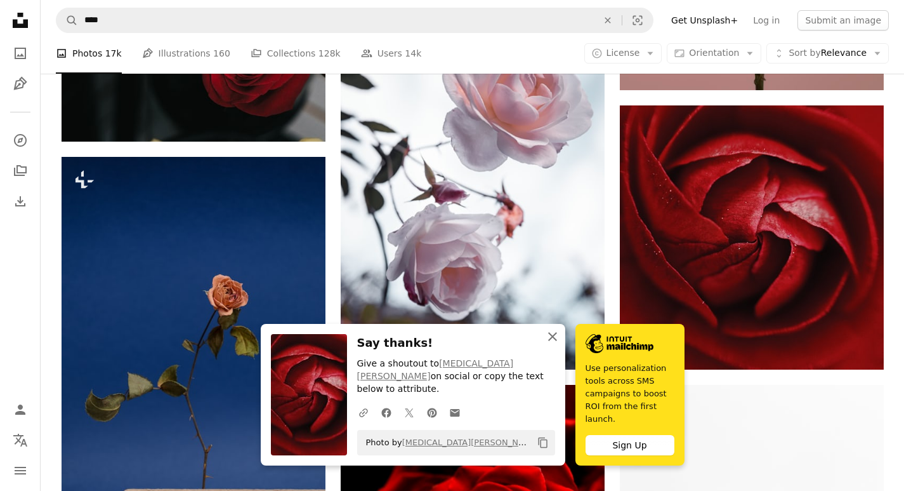
drag, startPoint x: 545, startPoint y: 345, endPoint x: 552, endPoint y: 346, distance: 7.1
click at [547, 344] on icon "An X shape" at bounding box center [552, 336] width 15 height 15
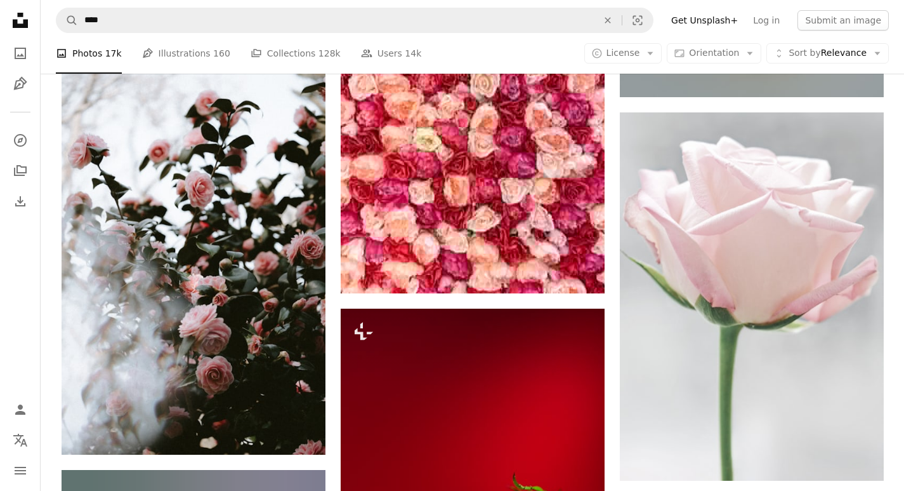
scroll to position [8304, 0]
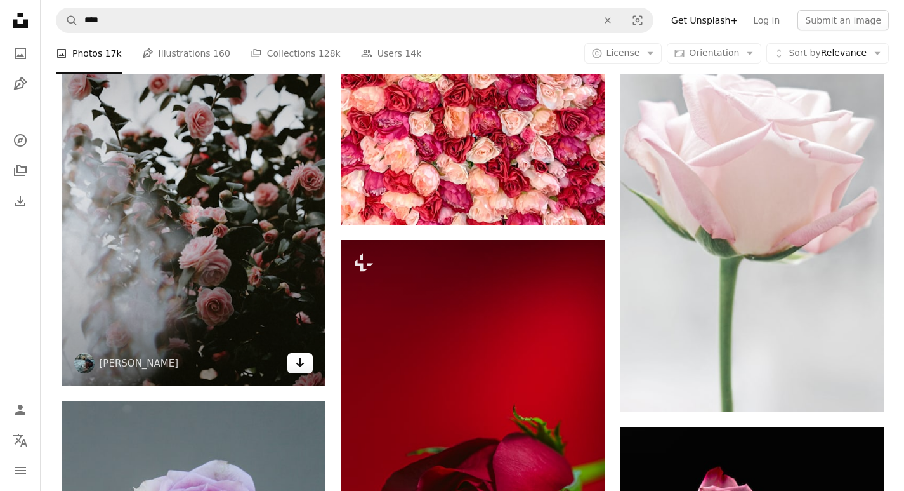
click at [300, 368] on icon "Arrow pointing down" at bounding box center [300, 362] width 10 height 15
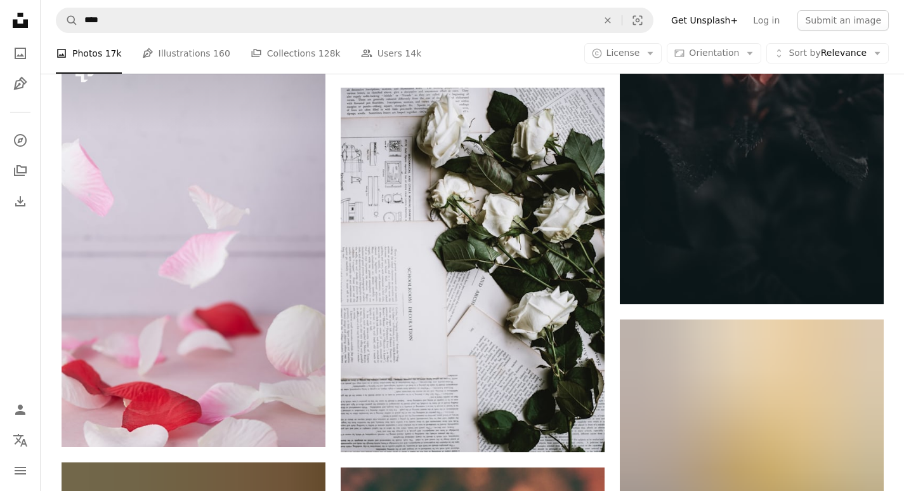
scroll to position [9313, 0]
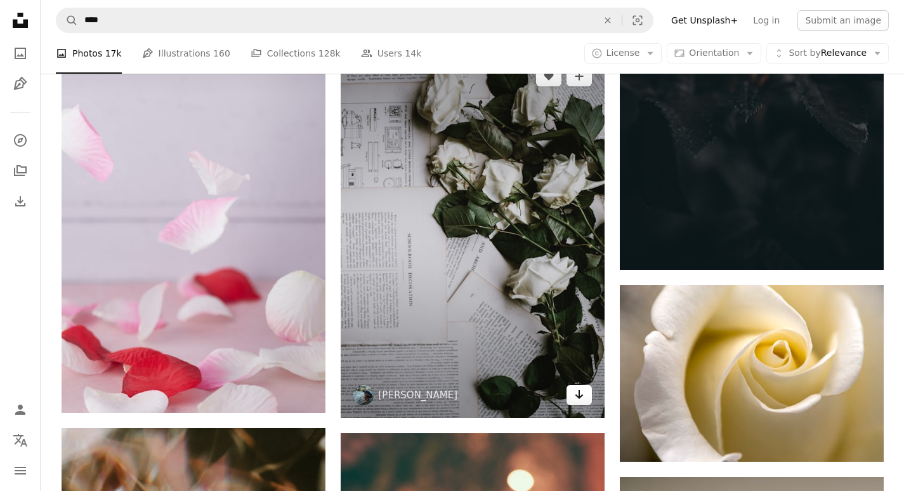
click at [582, 395] on icon "Download" at bounding box center [579, 394] width 8 height 9
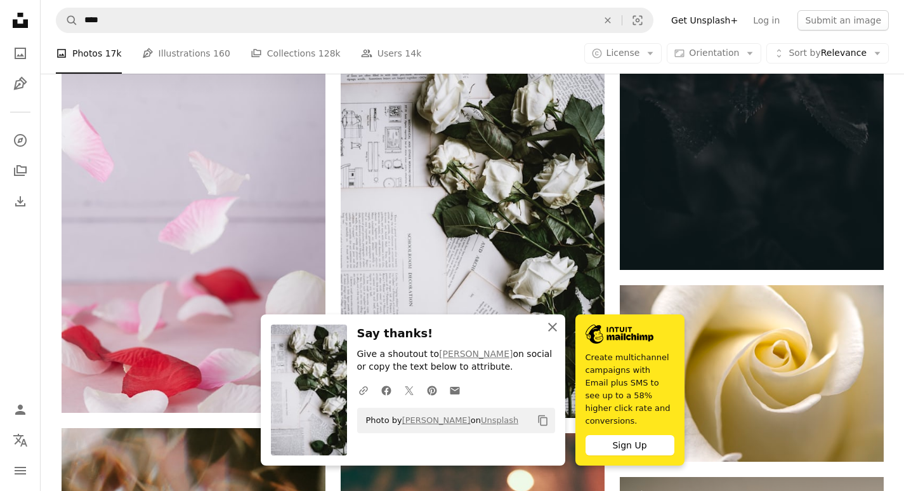
drag, startPoint x: 557, startPoint y: 340, endPoint x: 586, endPoint y: 343, distance: 28.7
click at [558, 334] on icon "An X shape" at bounding box center [552, 326] width 15 height 15
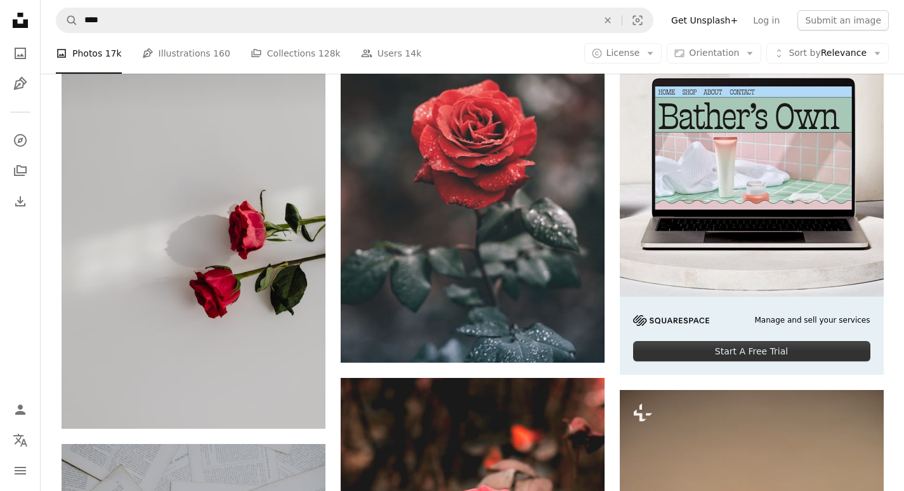
scroll to position [0, 0]
